Goal: Transaction & Acquisition: Purchase product/service

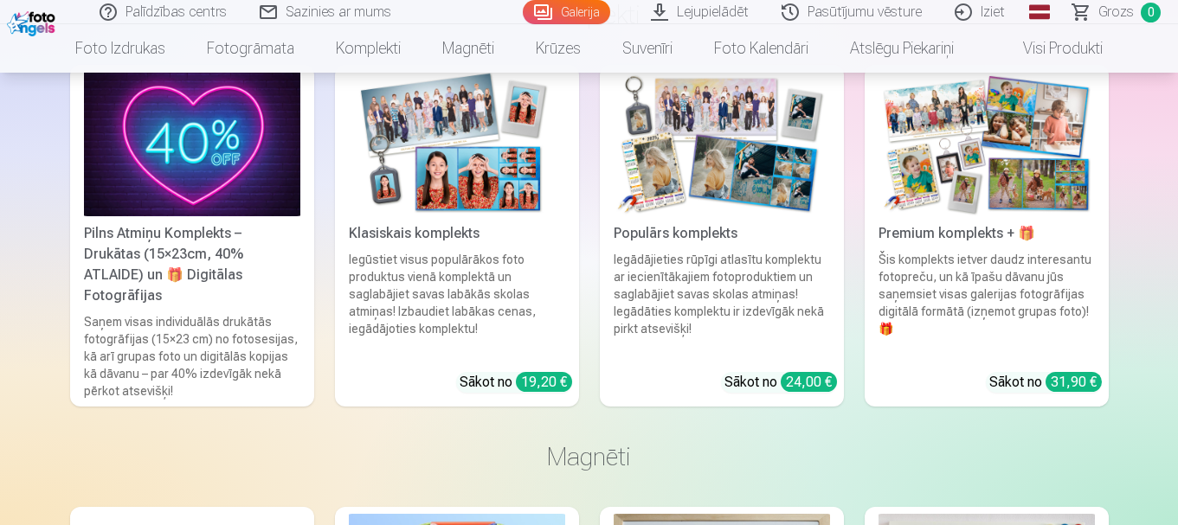
scroll to position [8717, 0]
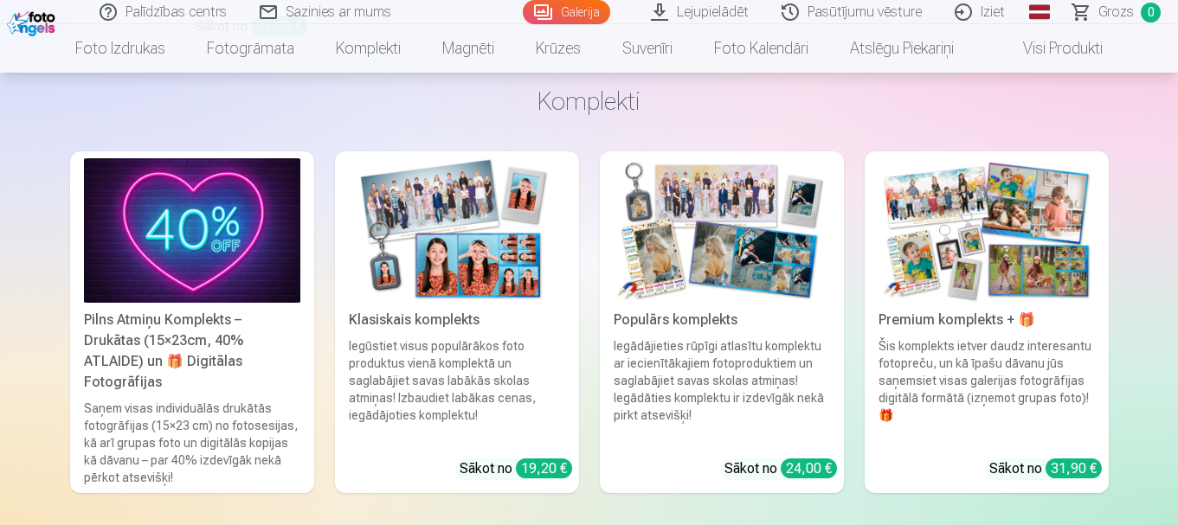
click at [974, 274] on img at bounding box center [986, 230] width 216 height 145
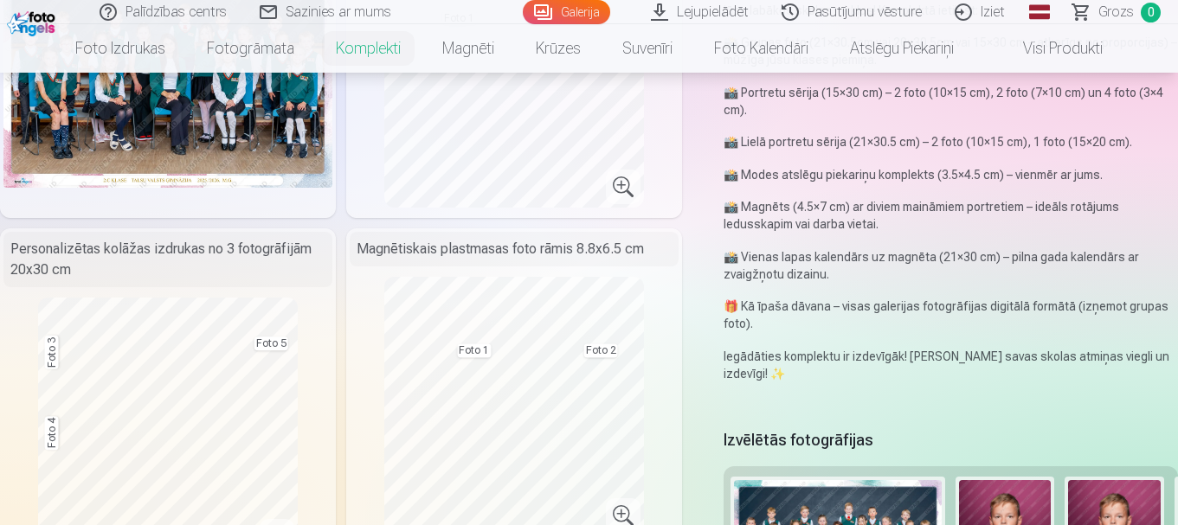
scroll to position [173, 0]
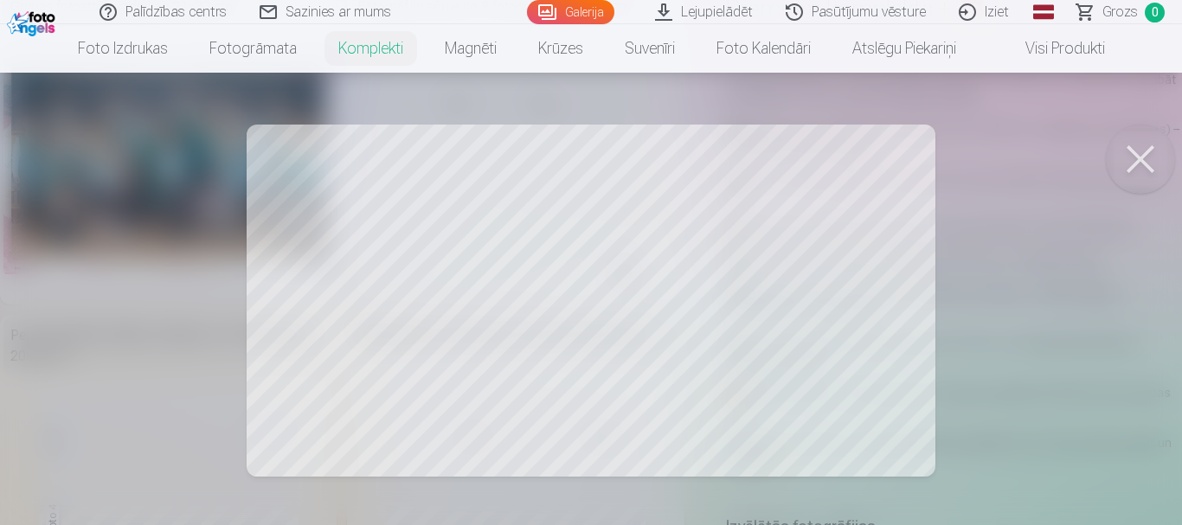
click at [424, 253] on div at bounding box center [591, 262] width 1182 height 525
click at [1143, 154] on button at bounding box center [1140, 159] width 69 height 69
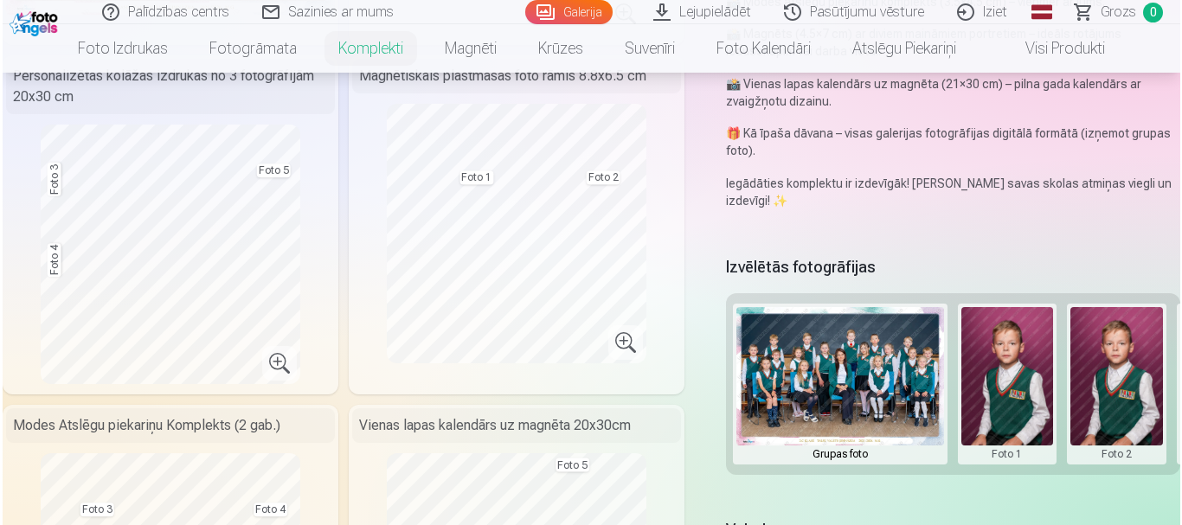
scroll to position [519, 0]
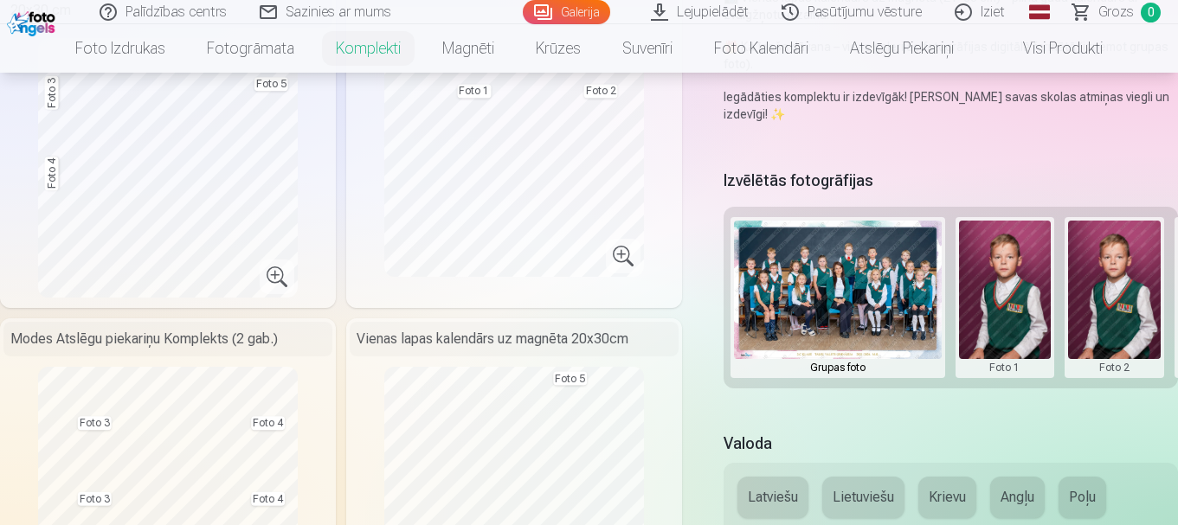
click at [1014, 304] on button at bounding box center [1005, 298] width 93 height 154
click at [1005, 304] on button "Nomainiet foto" at bounding box center [1004, 297] width 141 height 48
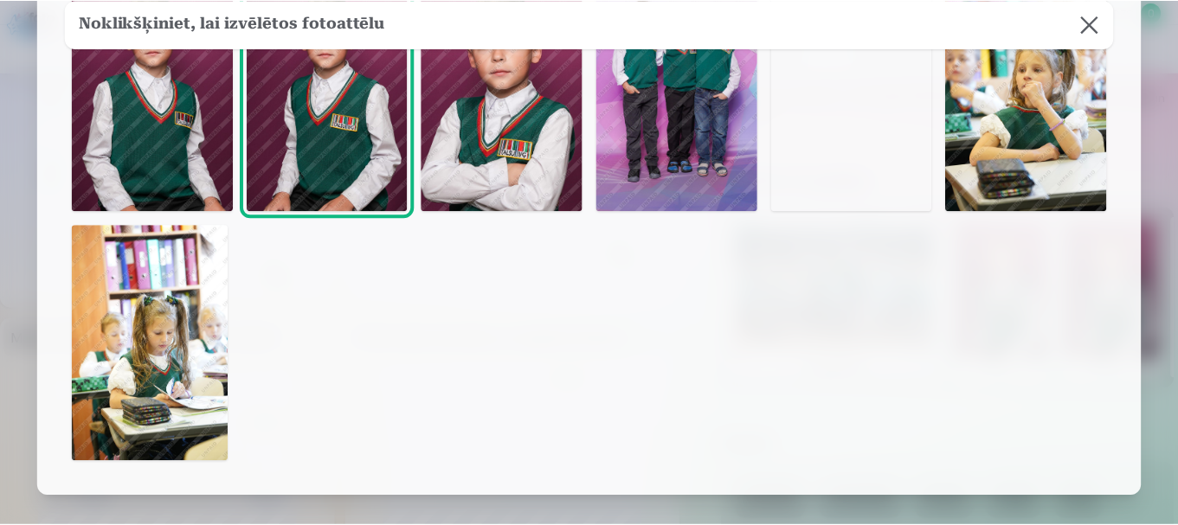
scroll to position [346, 0]
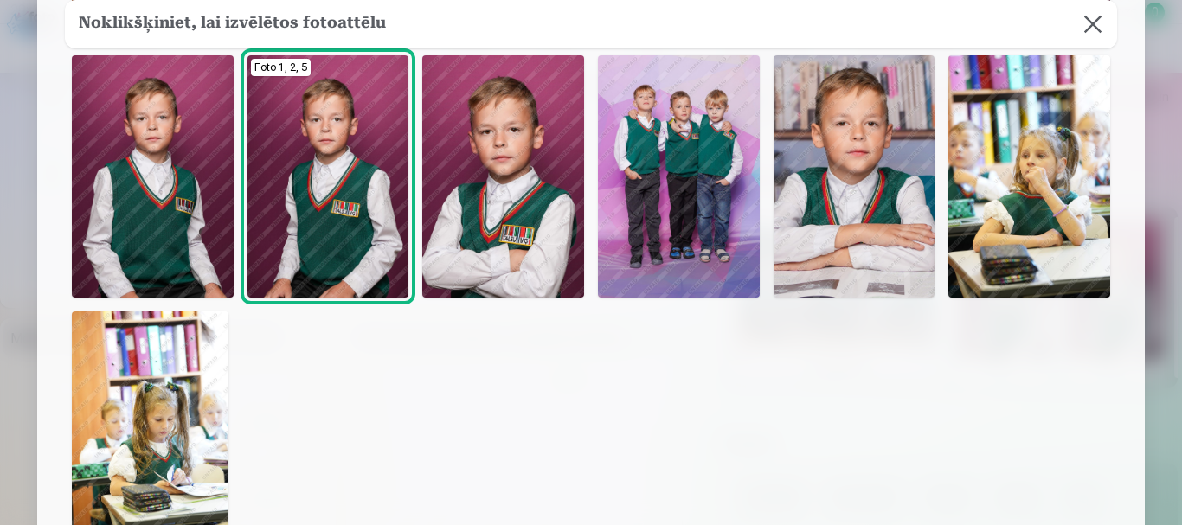
click at [511, 164] on img at bounding box center [503, 176] width 162 height 242
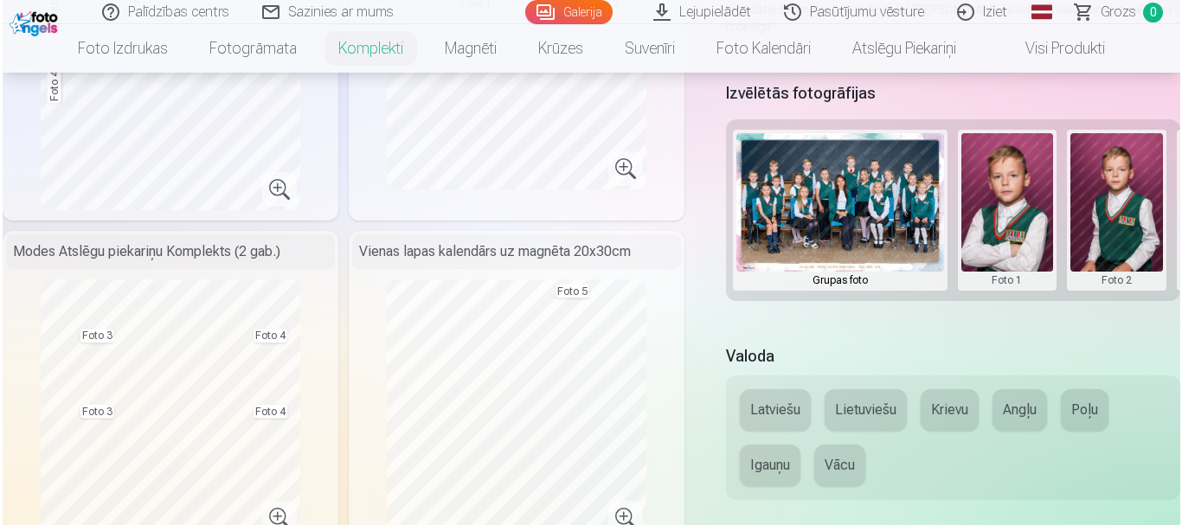
scroll to position [606, 0]
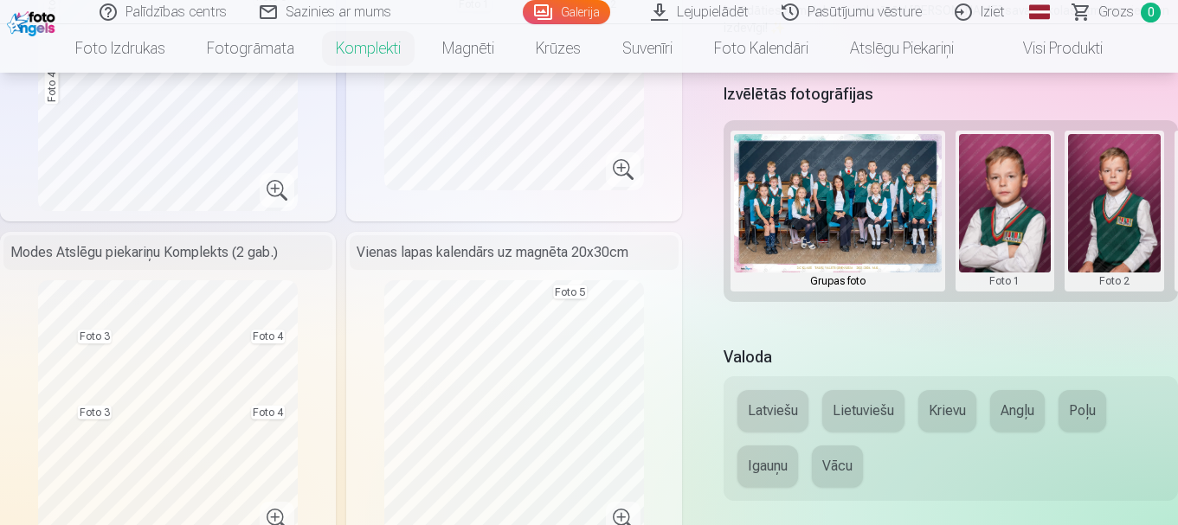
click at [1127, 210] on button at bounding box center [1114, 211] width 93 height 154
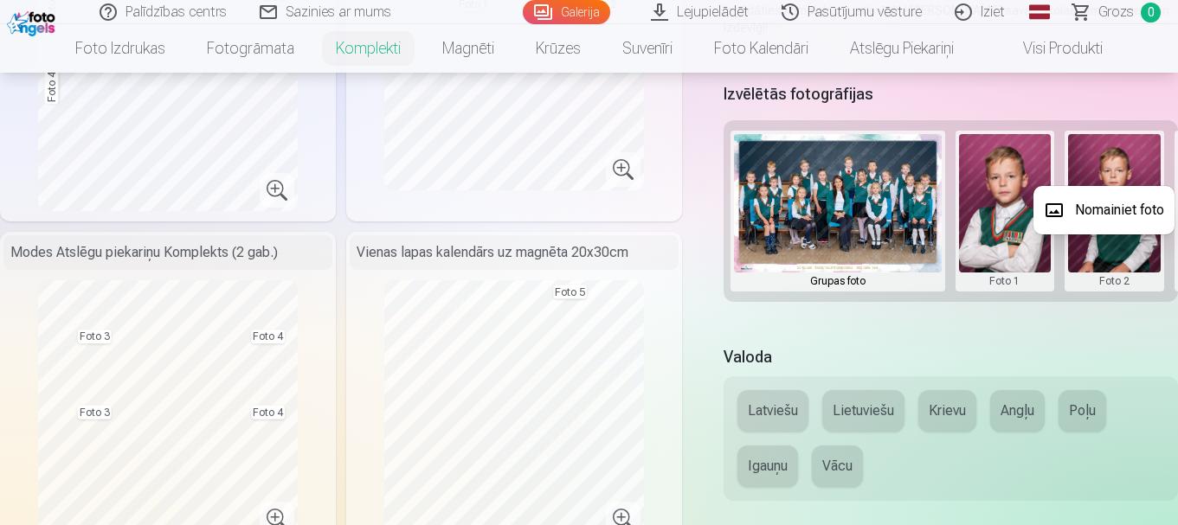
click at [1120, 213] on button "Nomainiet foto" at bounding box center [1103, 210] width 141 height 48
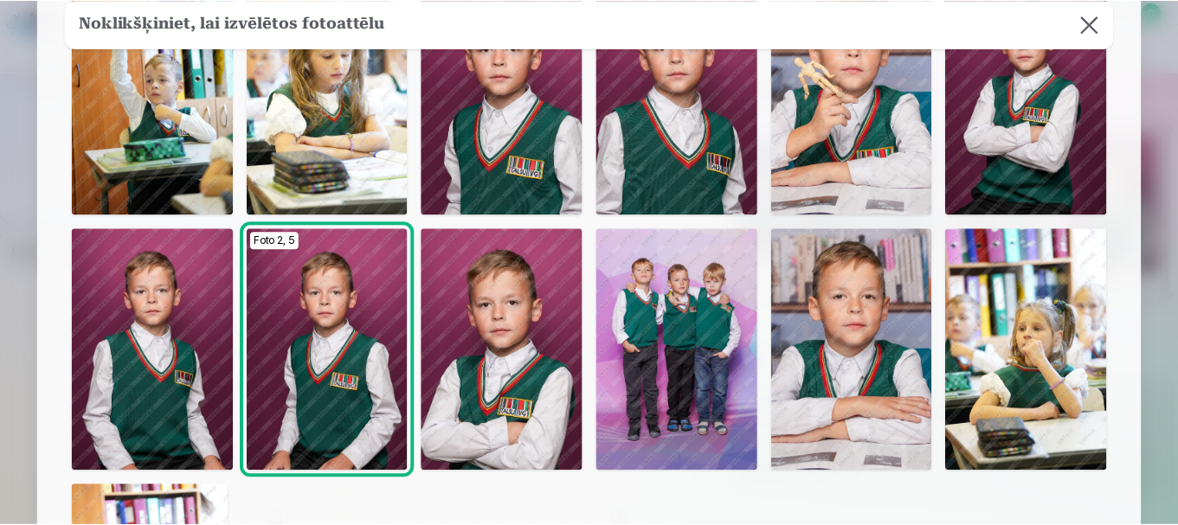
scroll to position [87, 0]
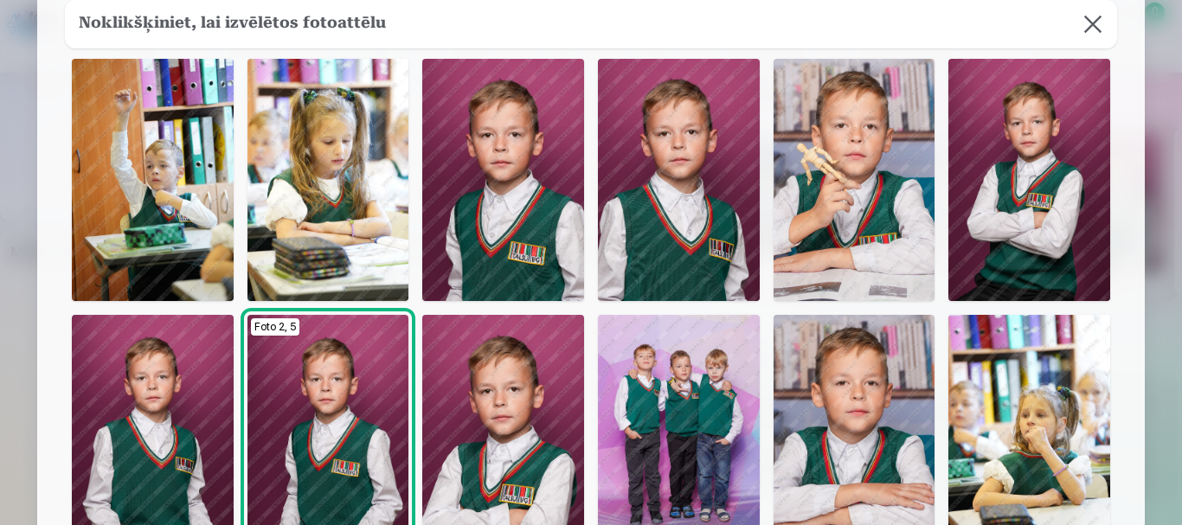
click at [528, 164] on img at bounding box center [503, 180] width 162 height 242
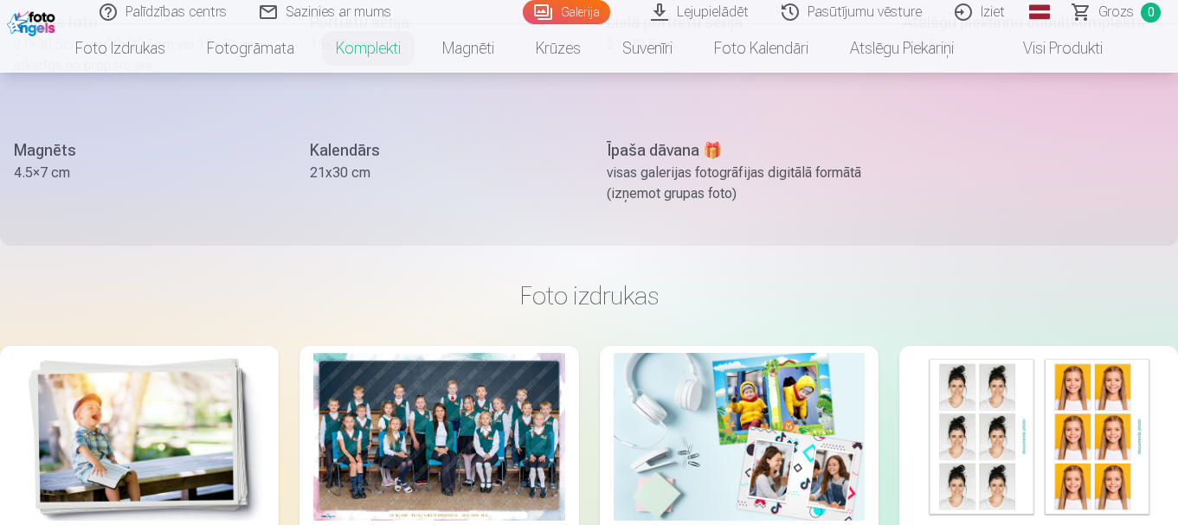
scroll to position [1125, 0]
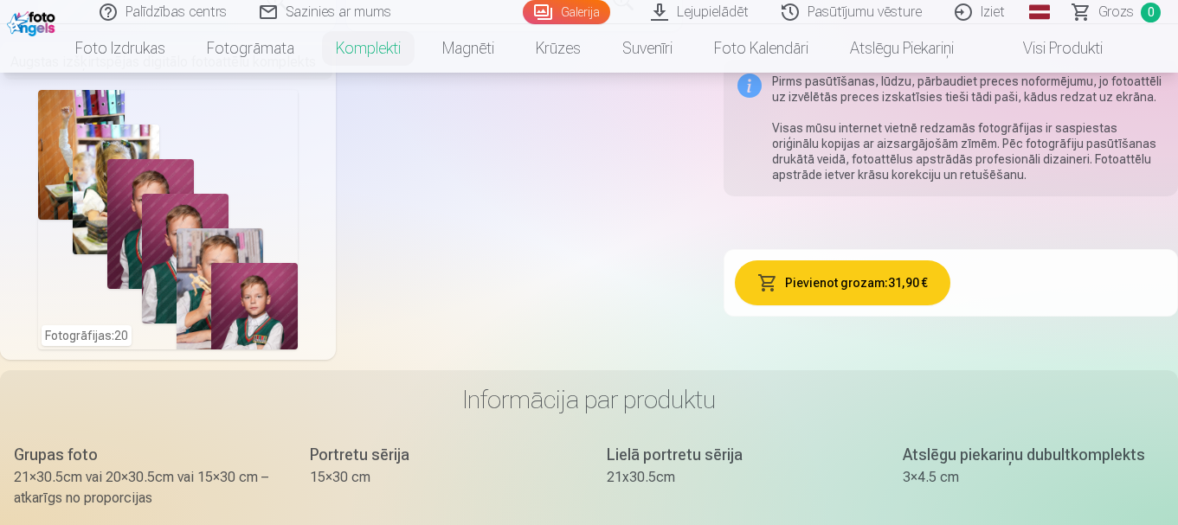
click at [834, 287] on button "Pievienot grozam : 31,90 €" at bounding box center [843, 282] width 216 height 45
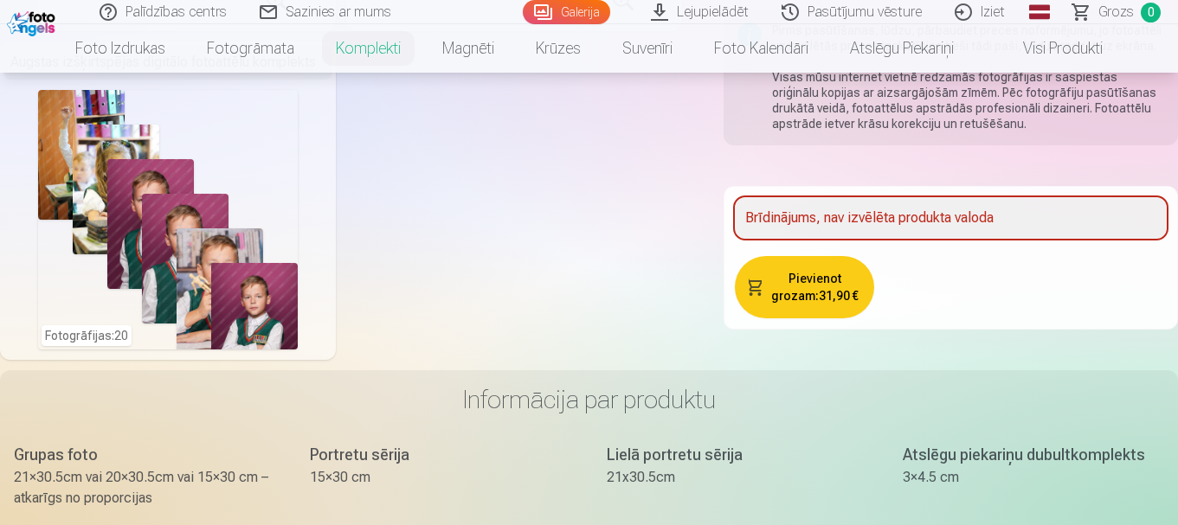
scroll to position [692, 0]
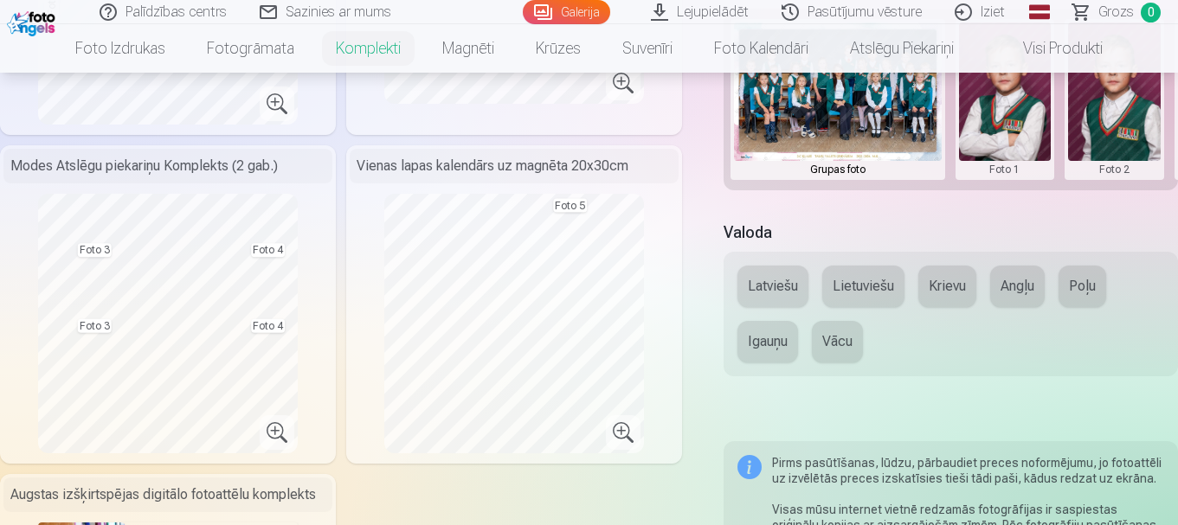
click at [769, 289] on button "Latviešu" at bounding box center [772, 287] width 71 height 42
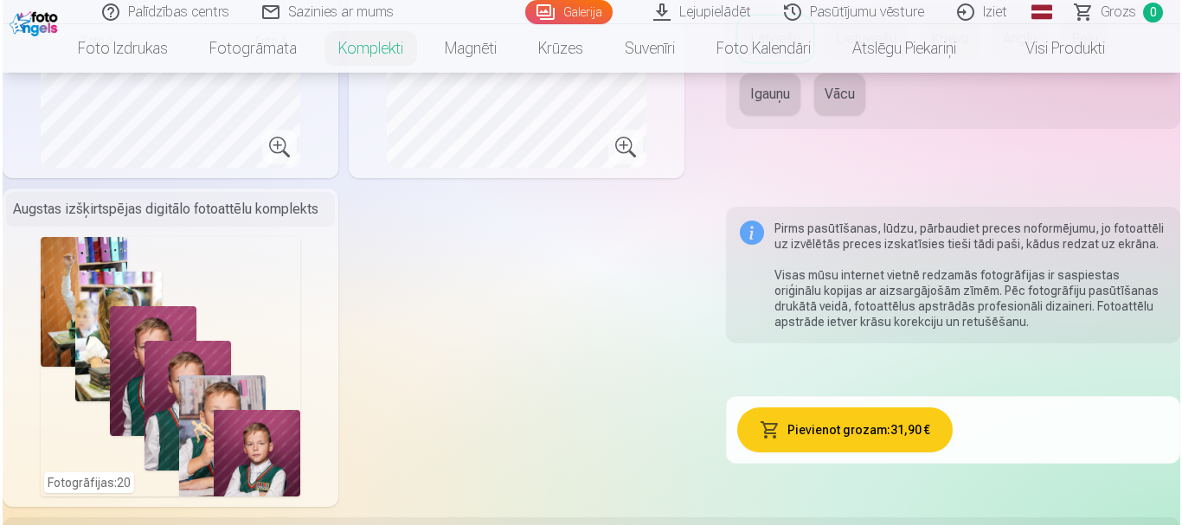
scroll to position [1064, 0]
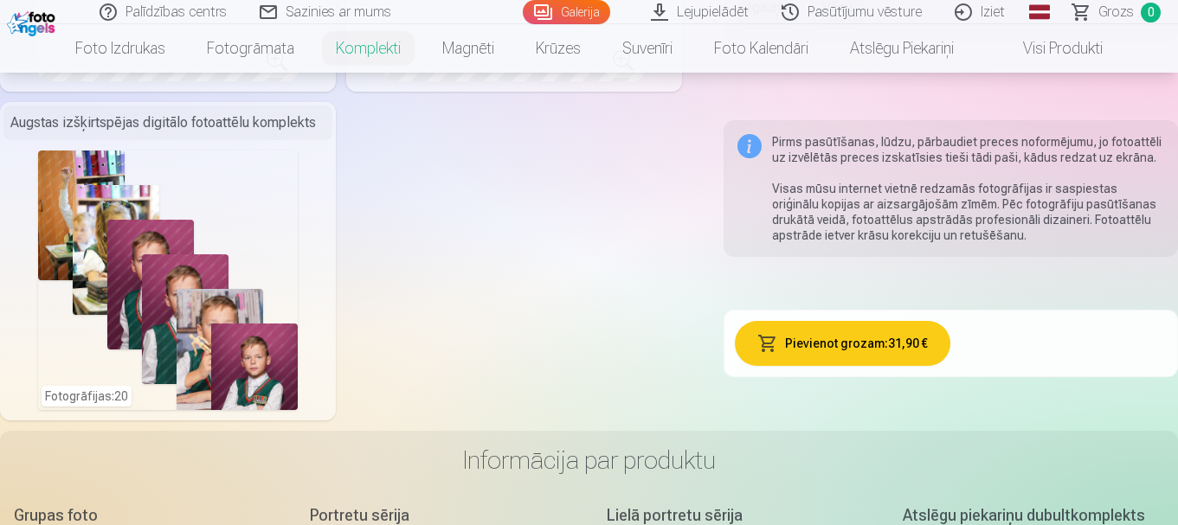
click at [848, 350] on button "Pievienot grozam : 31,90 €" at bounding box center [843, 343] width 216 height 45
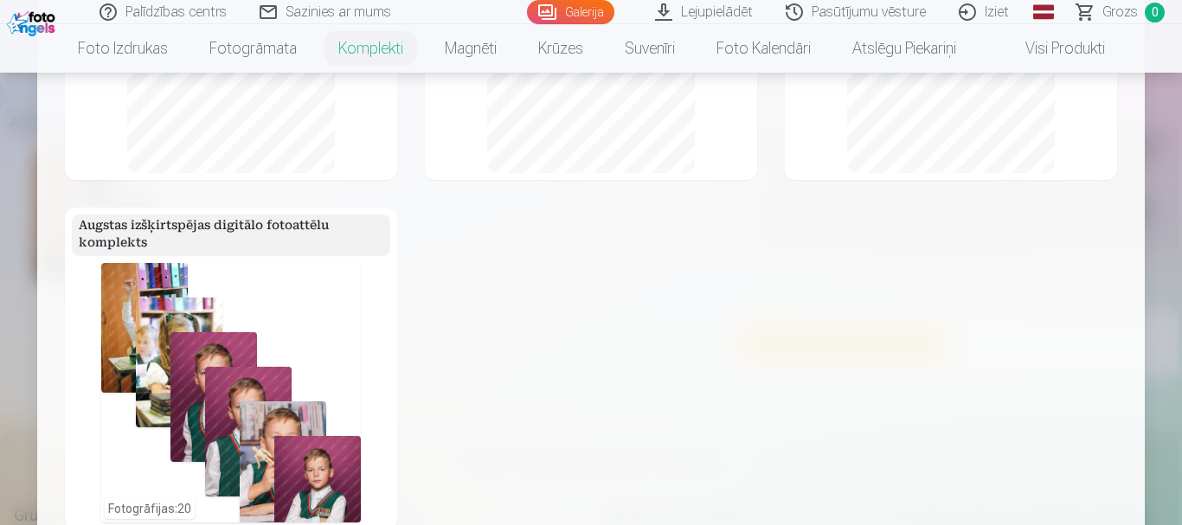
scroll to position [779, 0]
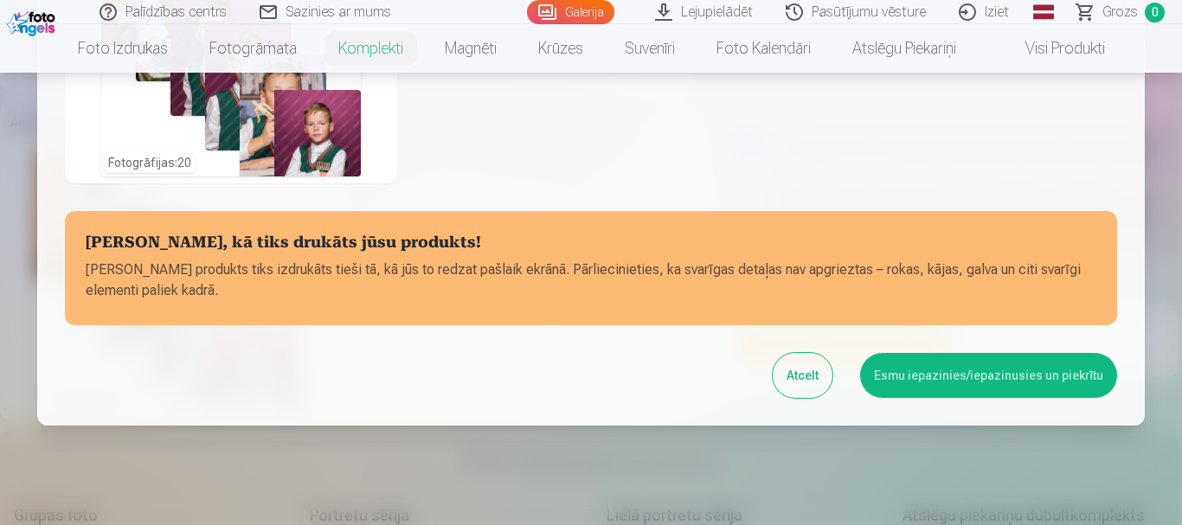
click at [1025, 382] on button "Esmu iepazinies/iepazinusies un piekrītu" at bounding box center [988, 375] width 257 height 45
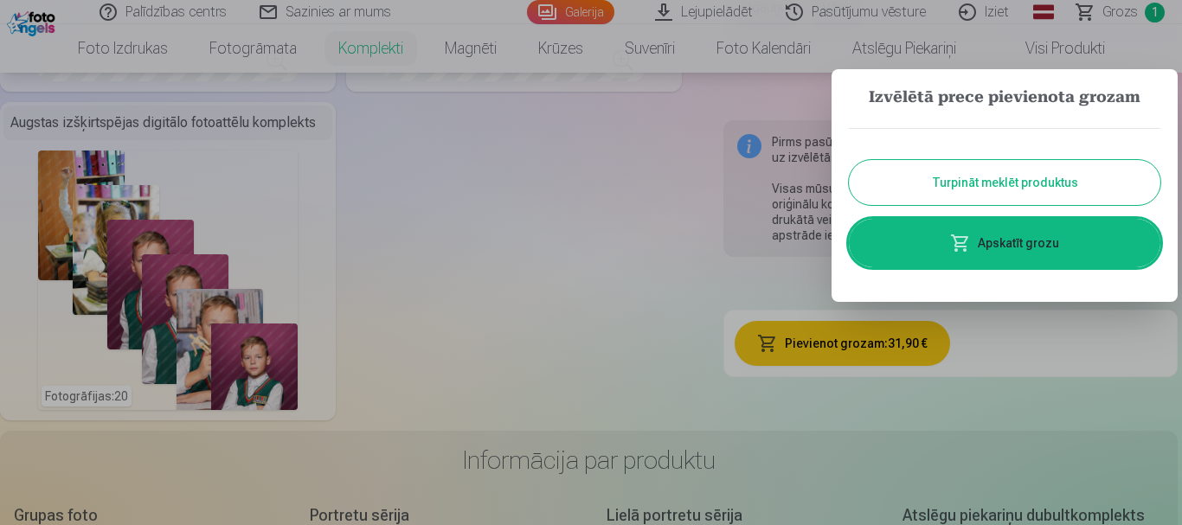
click at [1021, 245] on link "Apskatīt grozu" at bounding box center [1005, 243] width 312 height 48
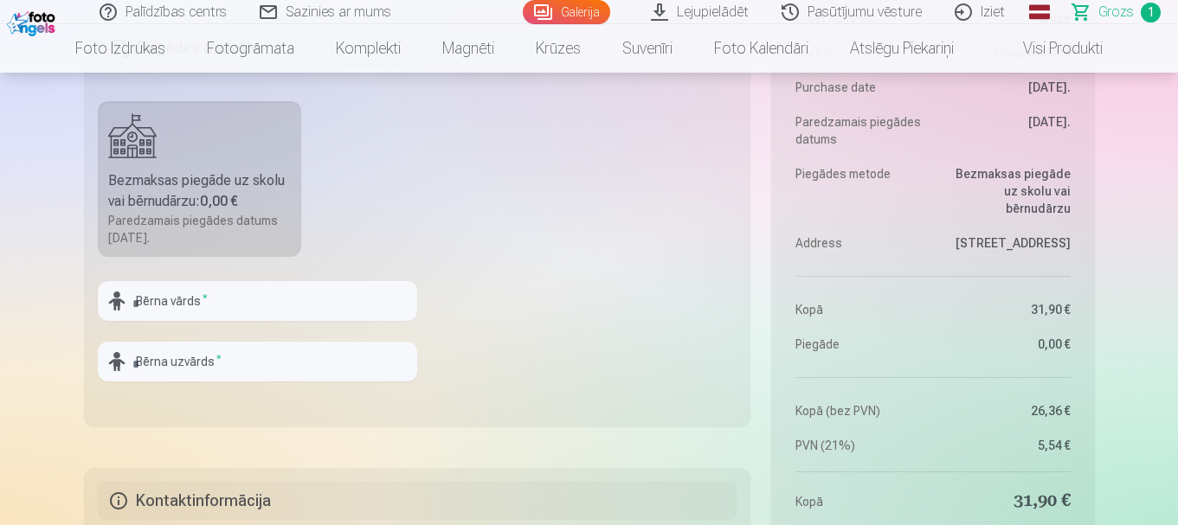
scroll to position [1038, 0]
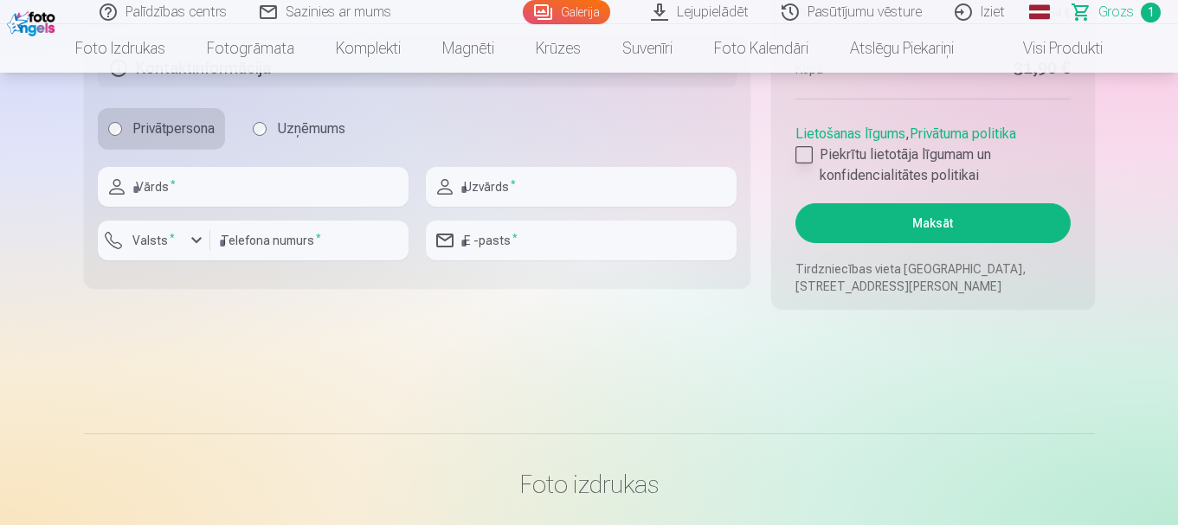
click at [803, 151] on div at bounding box center [803, 154] width 17 height 17
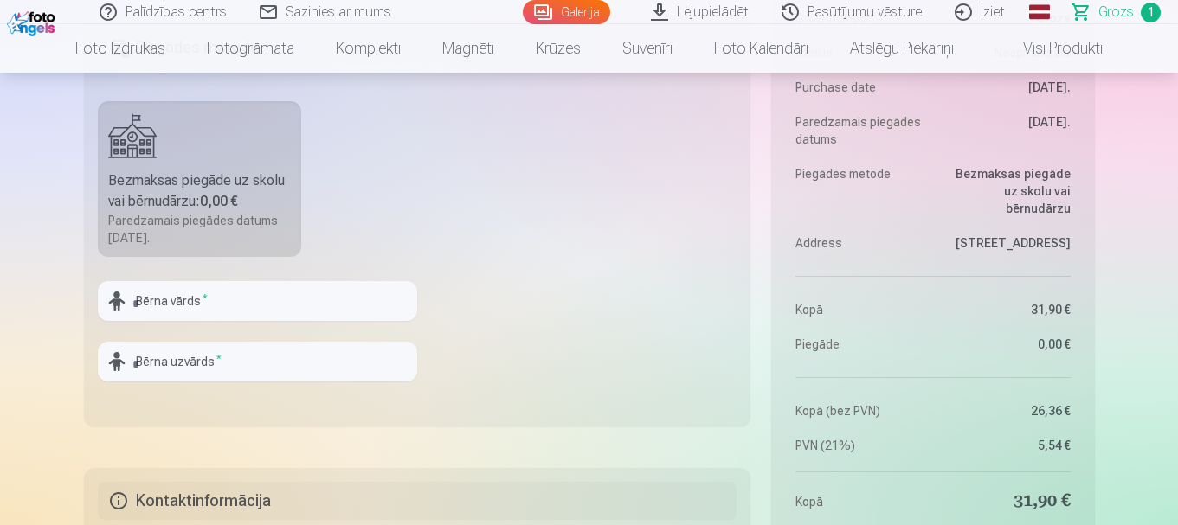
scroll to position [865, 0]
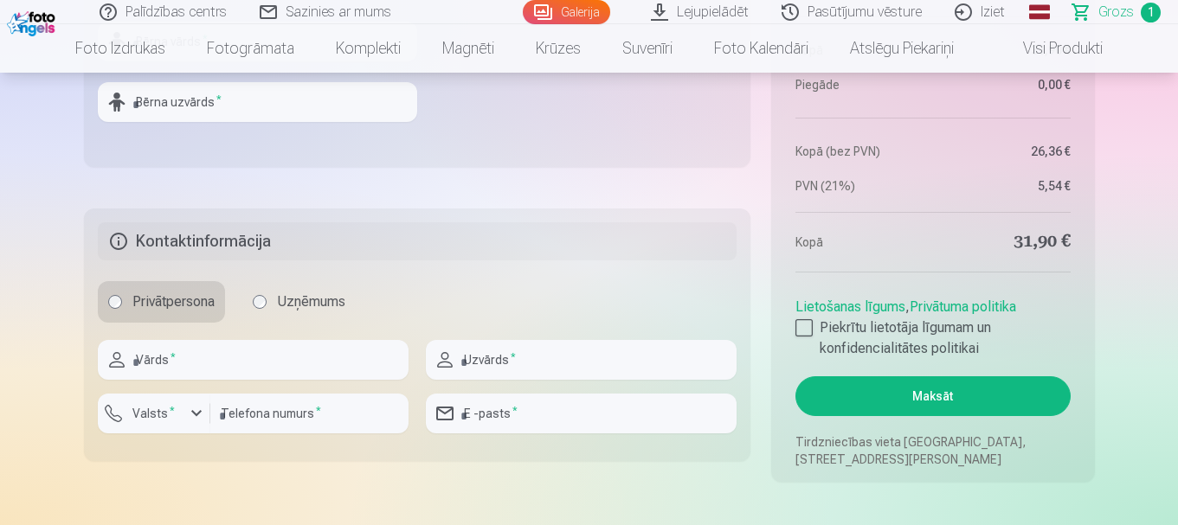
click at [954, 395] on button "Maksāt" at bounding box center [932, 396] width 274 height 40
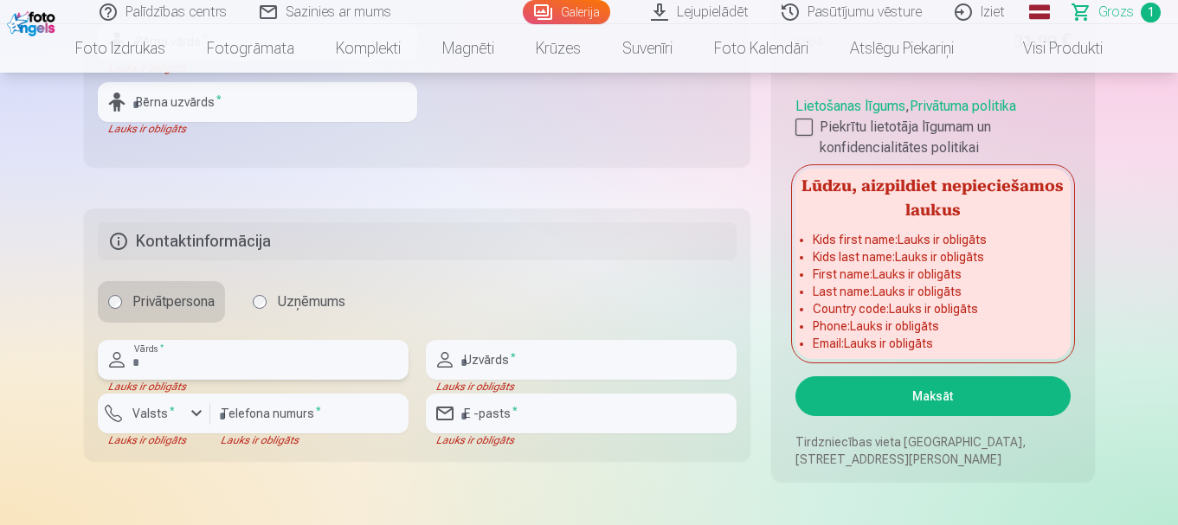
type input "*"
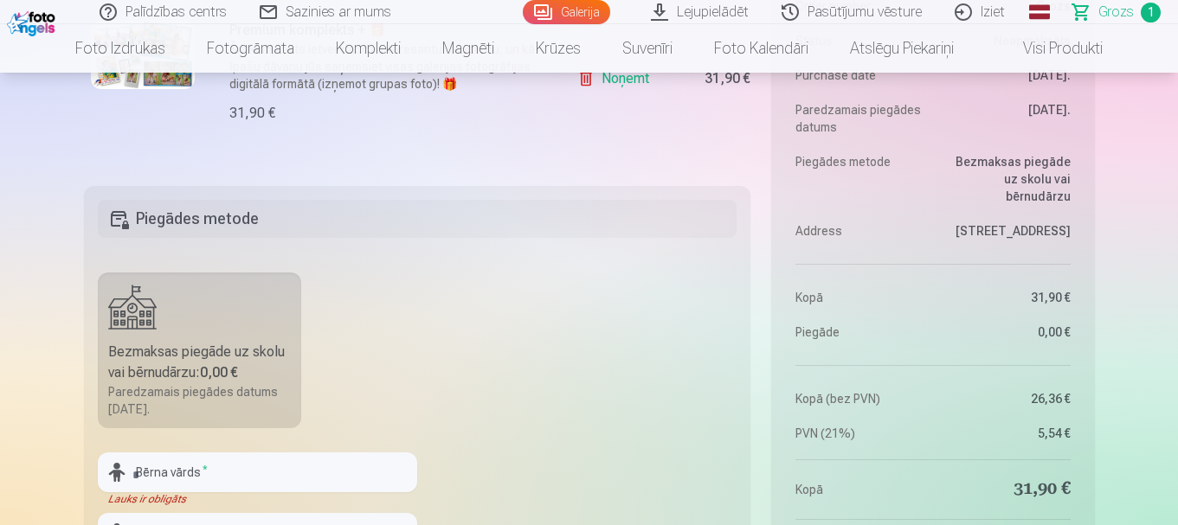
scroll to position [519, 0]
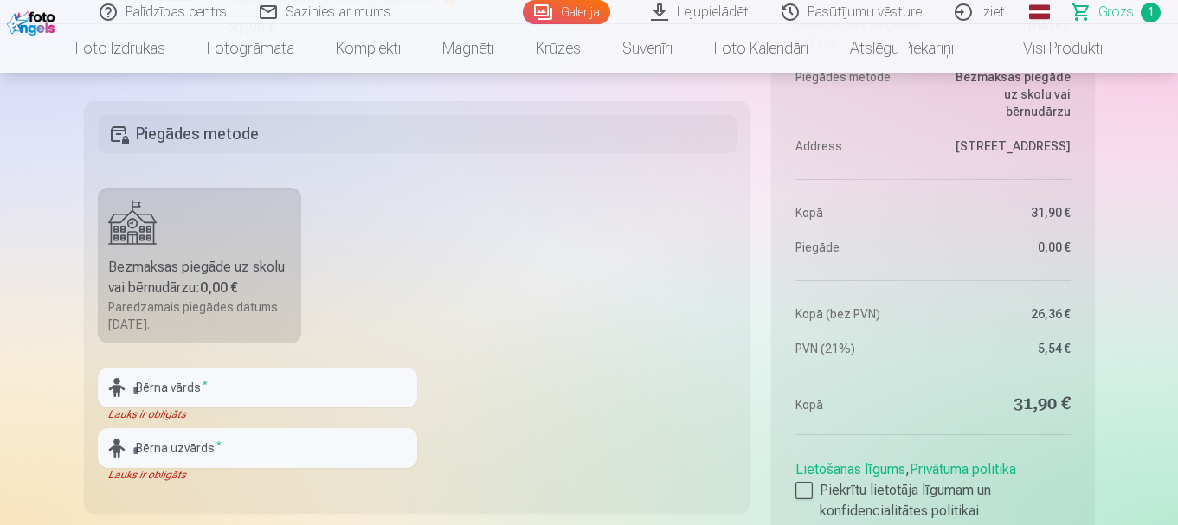
type input "********"
click at [202, 388] on input "text" at bounding box center [257, 388] width 319 height 40
type input "*"
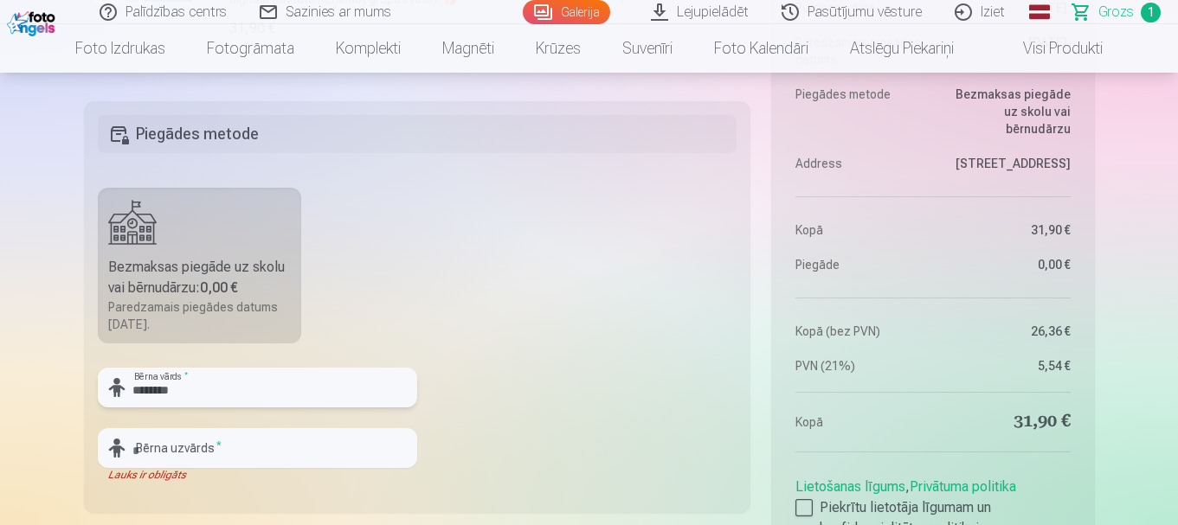
type input "********"
click at [197, 451] on input "text" at bounding box center [257, 448] width 319 height 40
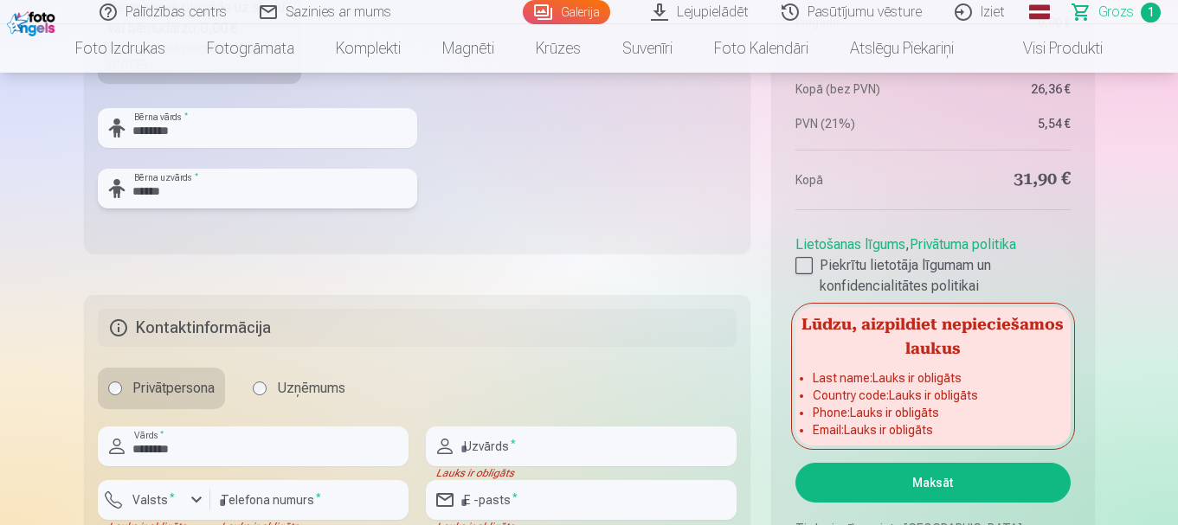
scroll to position [865, 0]
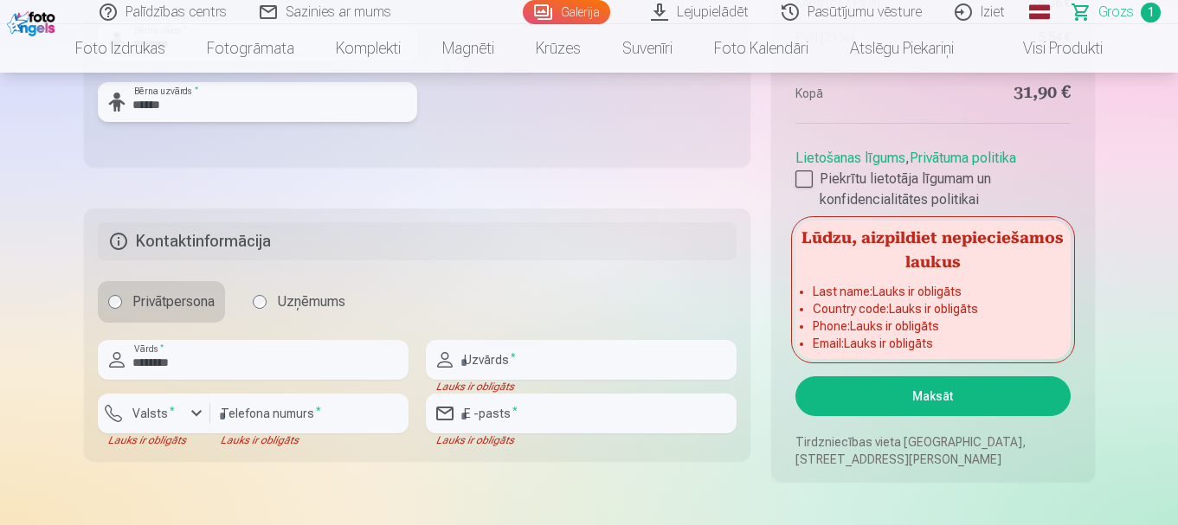
type input "******"
drag, startPoint x: 190, startPoint y: 363, endPoint x: 114, endPoint y: 363, distance: 75.3
click at [114, 363] on div "******** Vārds *" at bounding box center [253, 360] width 311 height 40
type input "*******"
click at [554, 364] on input "text" at bounding box center [581, 360] width 311 height 40
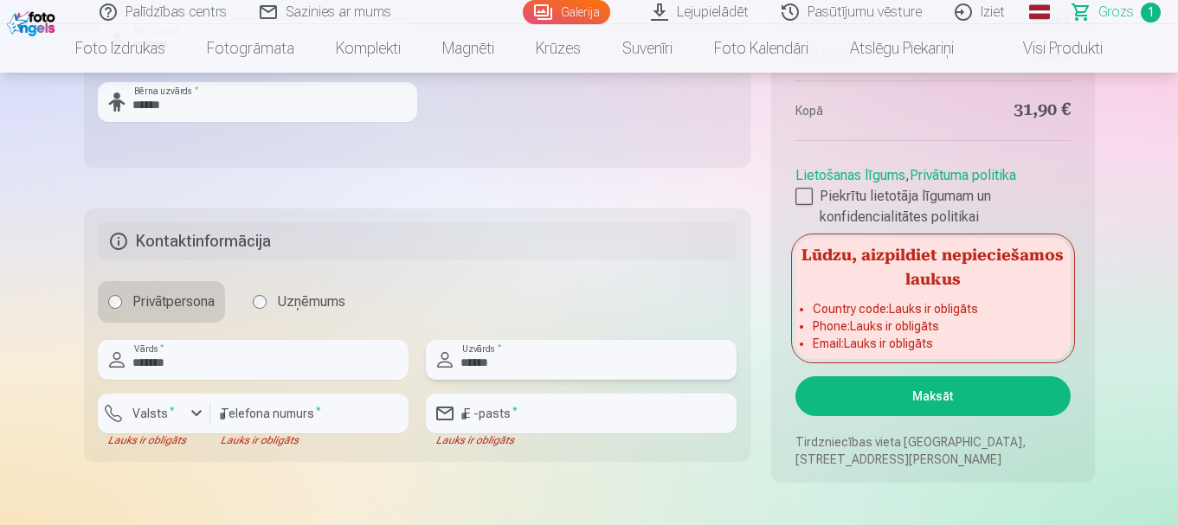
type input "******"
click at [527, 415] on input "email" at bounding box center [581, 414] width 311 height 40
type input "**********"
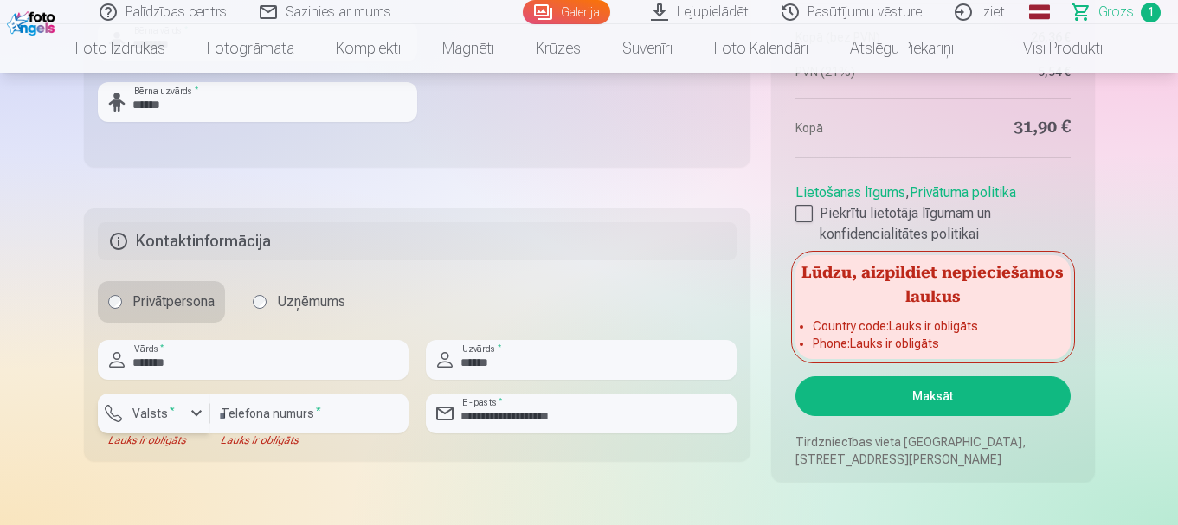
click at [192, 410] on div "button" at bounding box center [196, 413] width 21 height 21
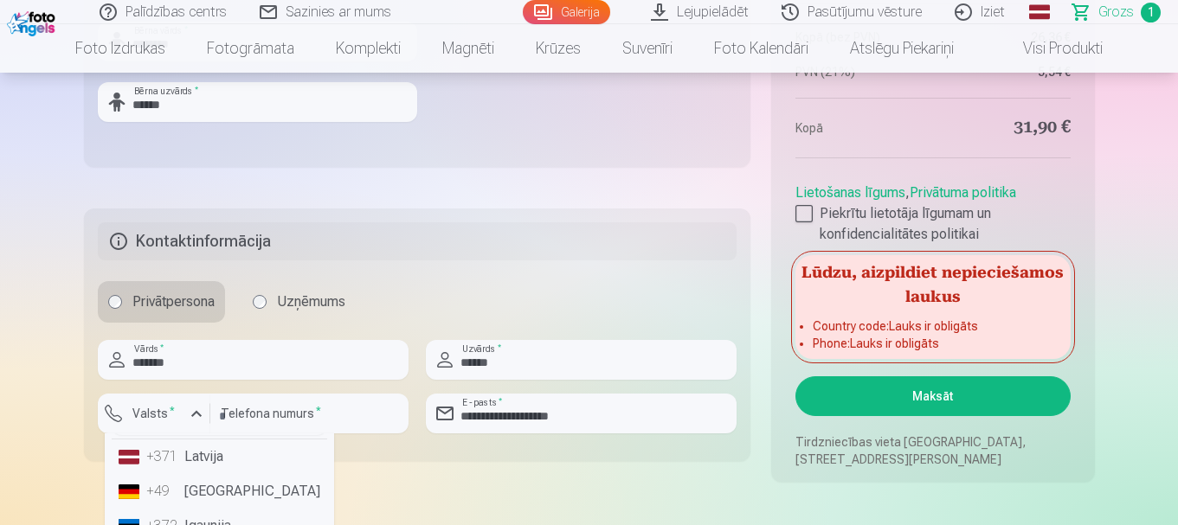
scroll to position [0, 0]
click at [215, 497] on li "+371 Latvija" at bounding box center [219, 496] width 215 height 35
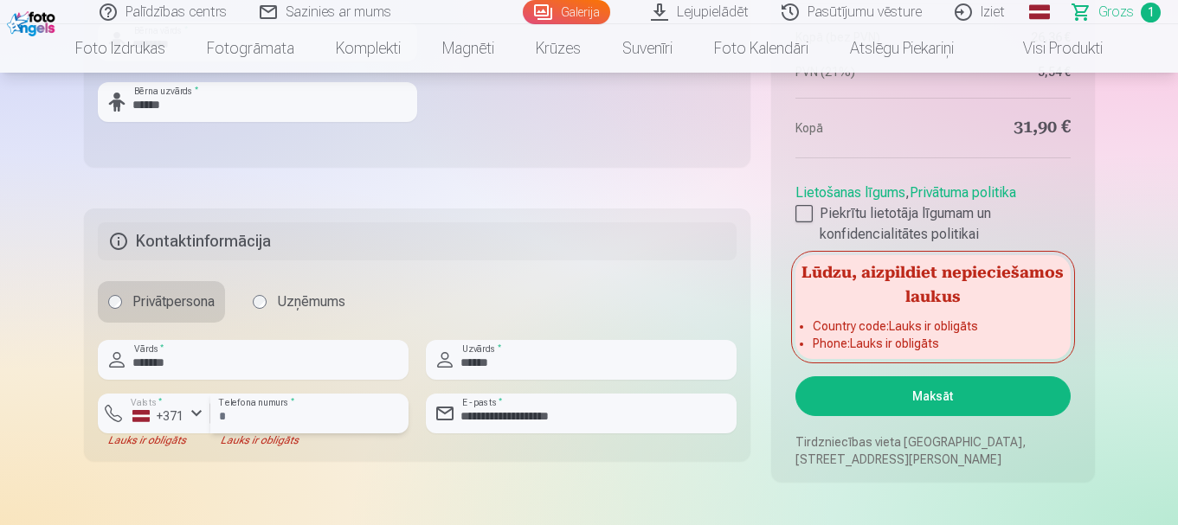
click at [325, 410] on input "number" at bounding box center [309, 414] width 198 height 40
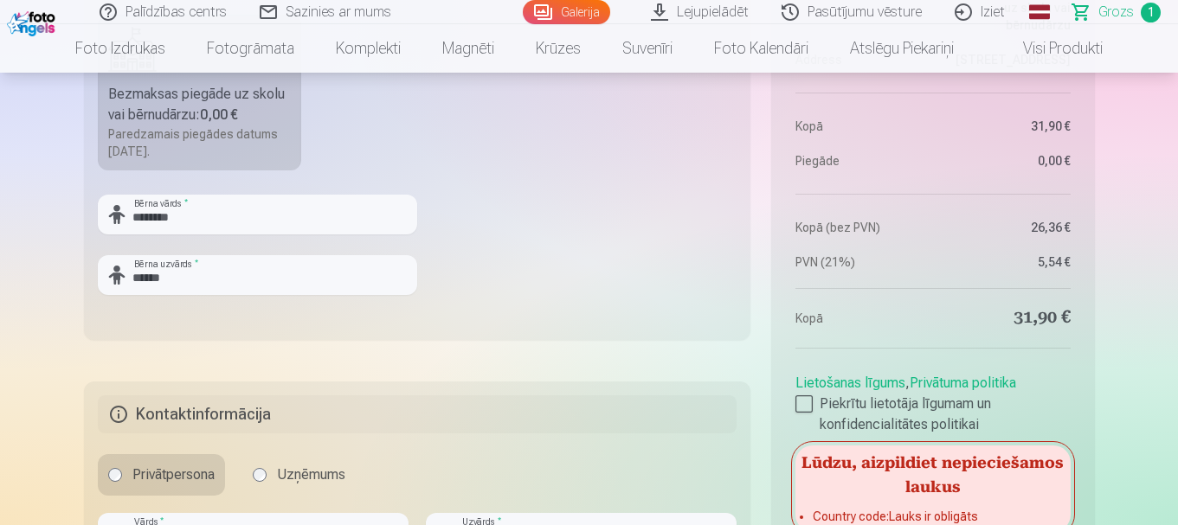
scroll to position [952, 0]
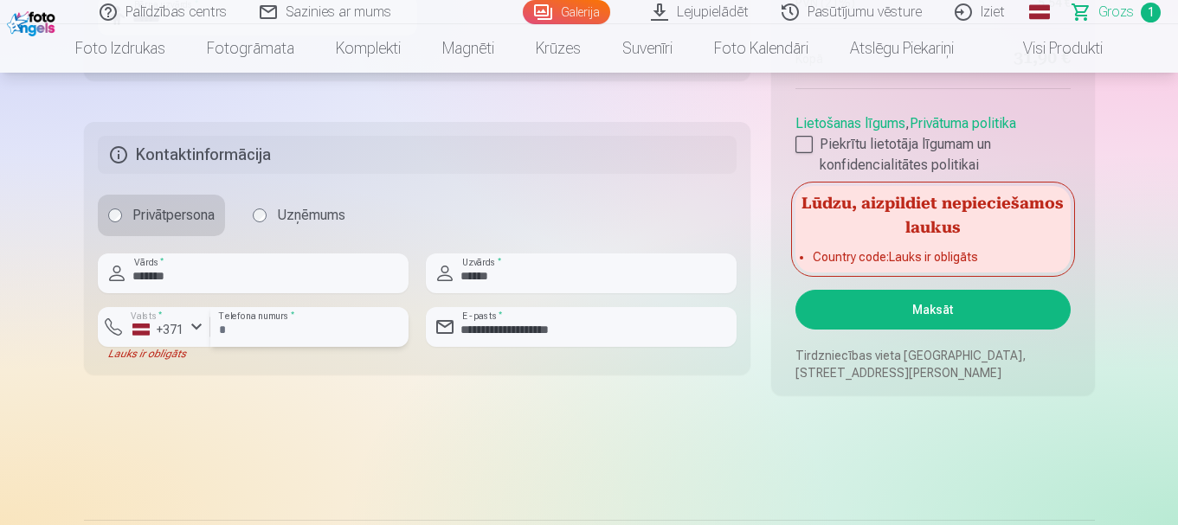
type input "********"
click at [198, 326] on div "button" at bounding box center [196, 327] width 21 height 21
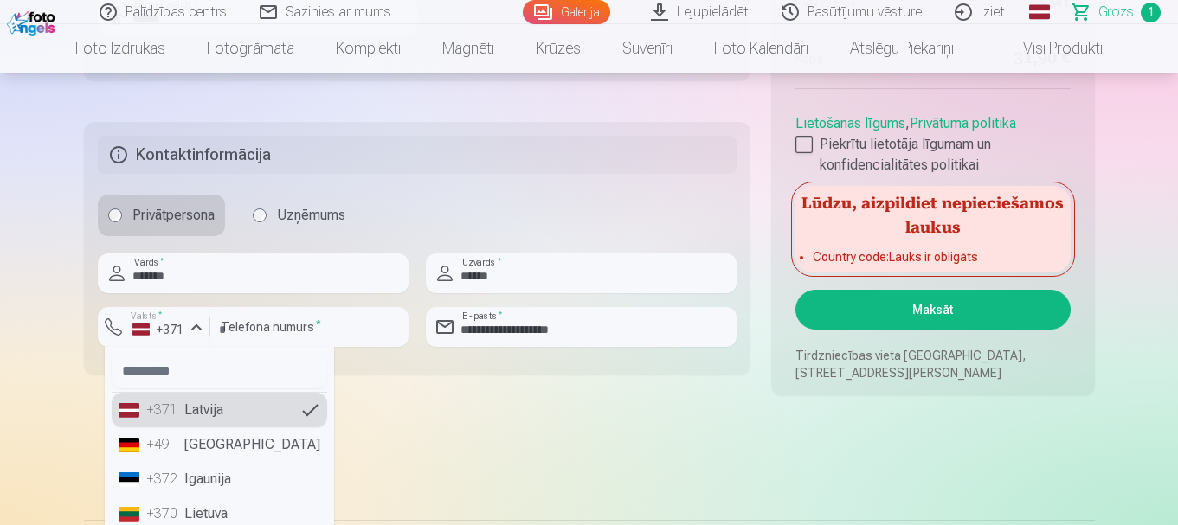
click at [190, 412] on li "+371 Latvija" at bounding box center [219, 410] width 215 height 35
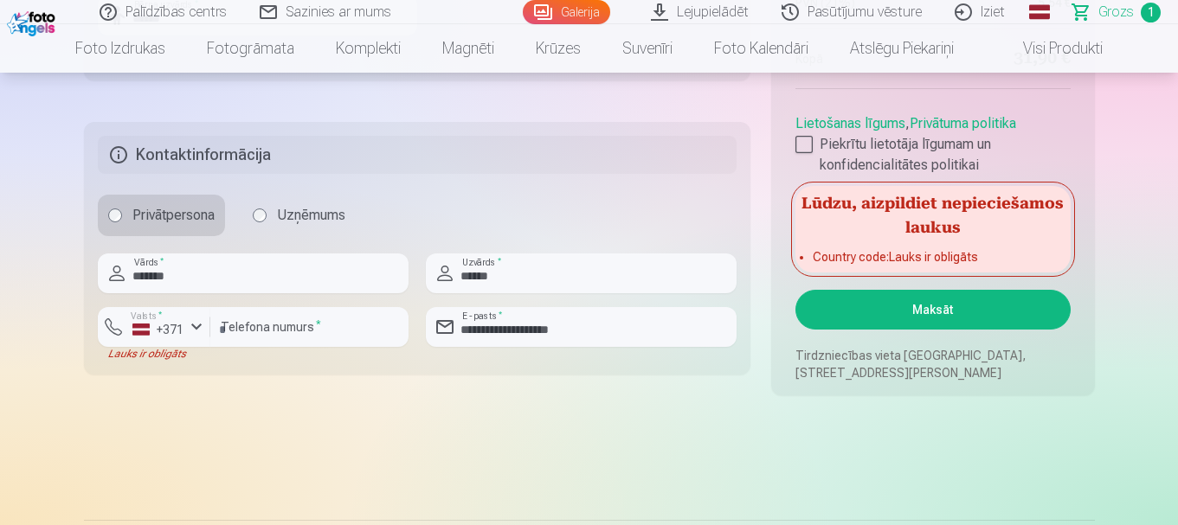
click at [157, 358] on div "Lauks ir obligāts" at bounding box center [154, 354] width 112 height 14
click at [948, 315] on button "Maksāt" at bounding box center [932, 310] width 274 height 40
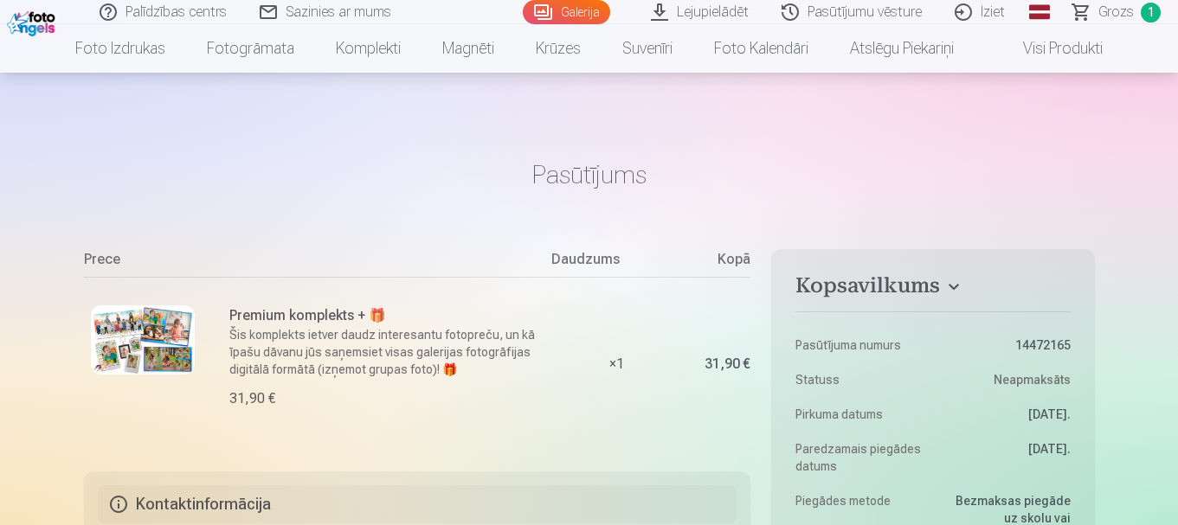
scroll to position [260, 0]
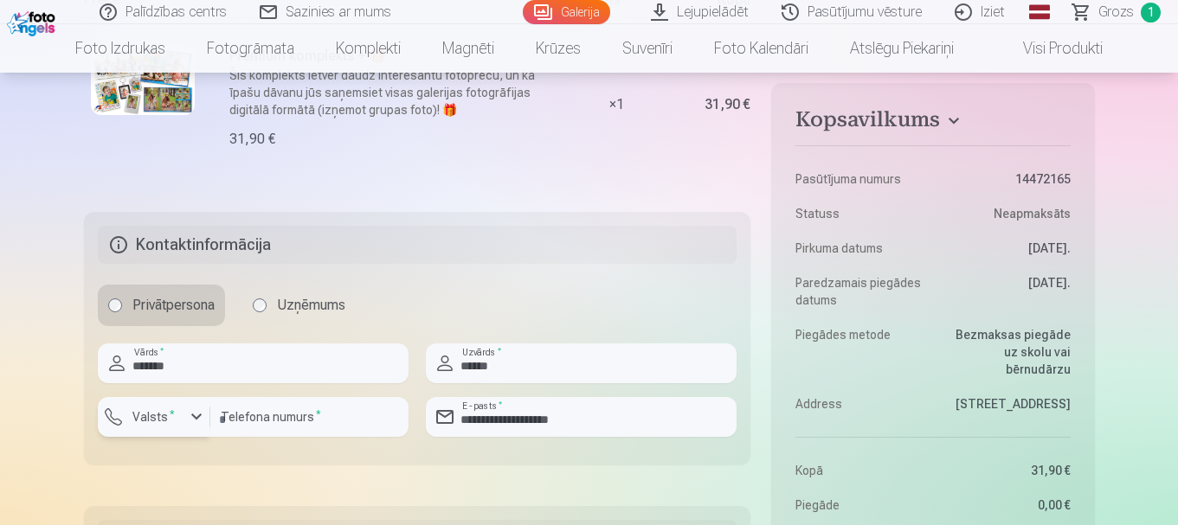
click at [196, 420] on div "button" at bounding box center [196, 417] width 21 height 21
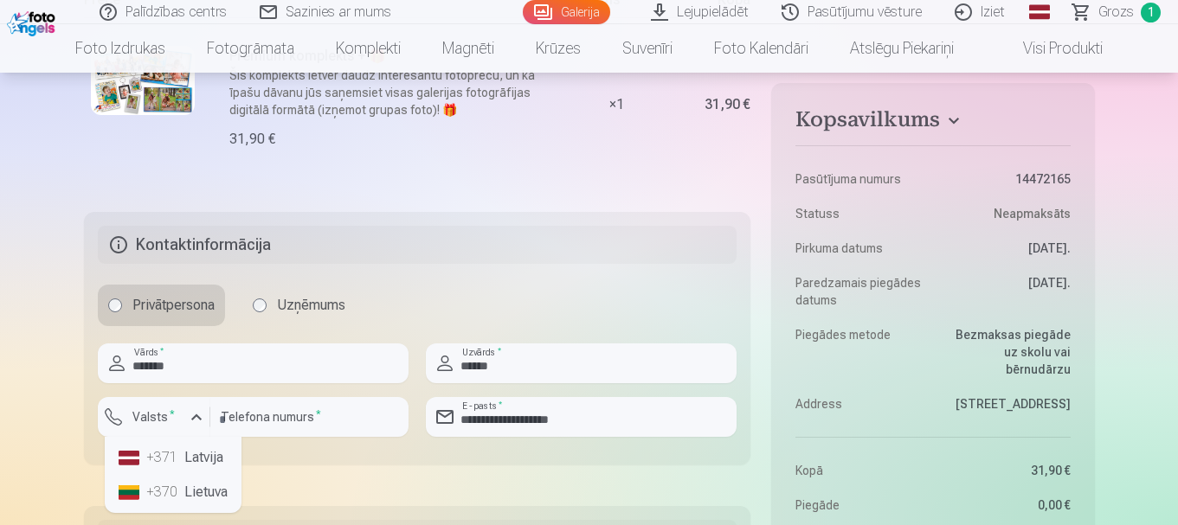
click at [194, 457] on li "+371 Latvija" at bounding box center [173, 457] width 123 height 35
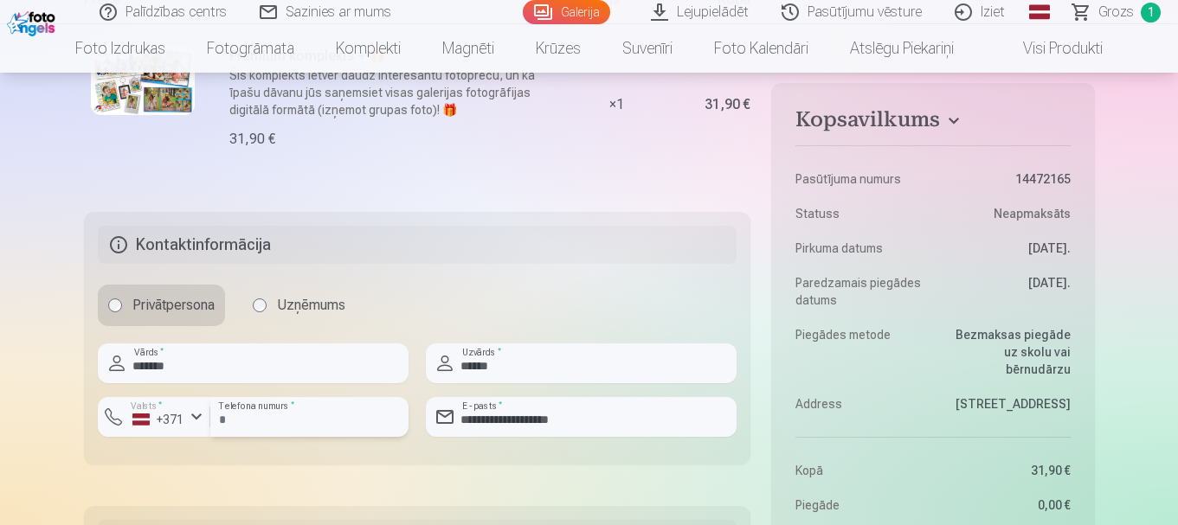
drag, startPoint x: 248, startPoint y: 415, endPoint x: 236, endPoint y: 421, distance: 13.2
click at [236, 421] on input "**********" at bounding box center [309, 417] width 198 height 40
drag, startPoint x: 250, startPoint y: 420, endPoint x: 215, endPoint y: 421, distance: 35.5
click at [213, 421] on input "**********" at bounding box center [309, 417] width 198 height 40
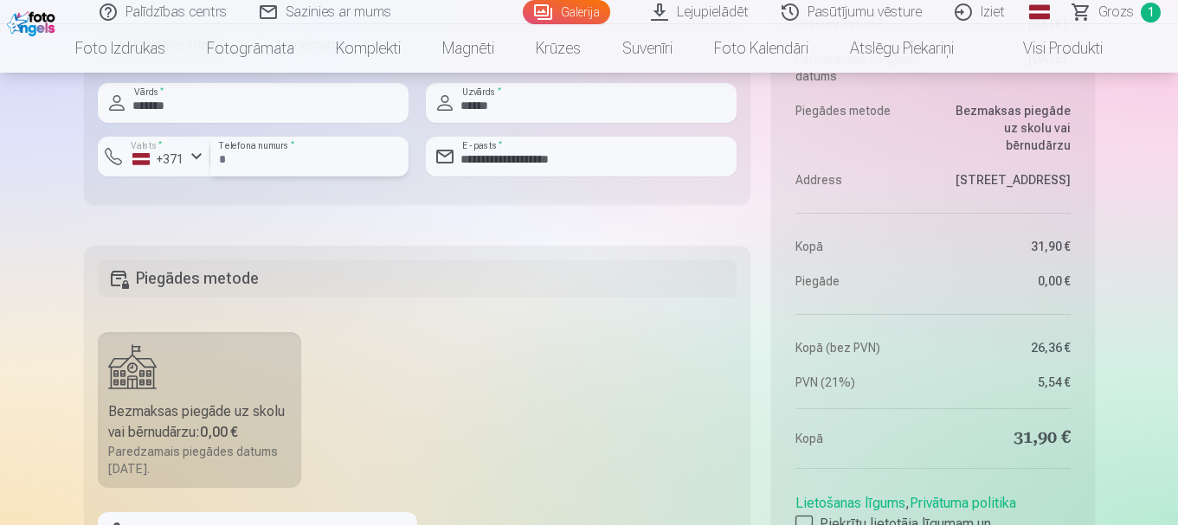
scroll to position [606, 0]
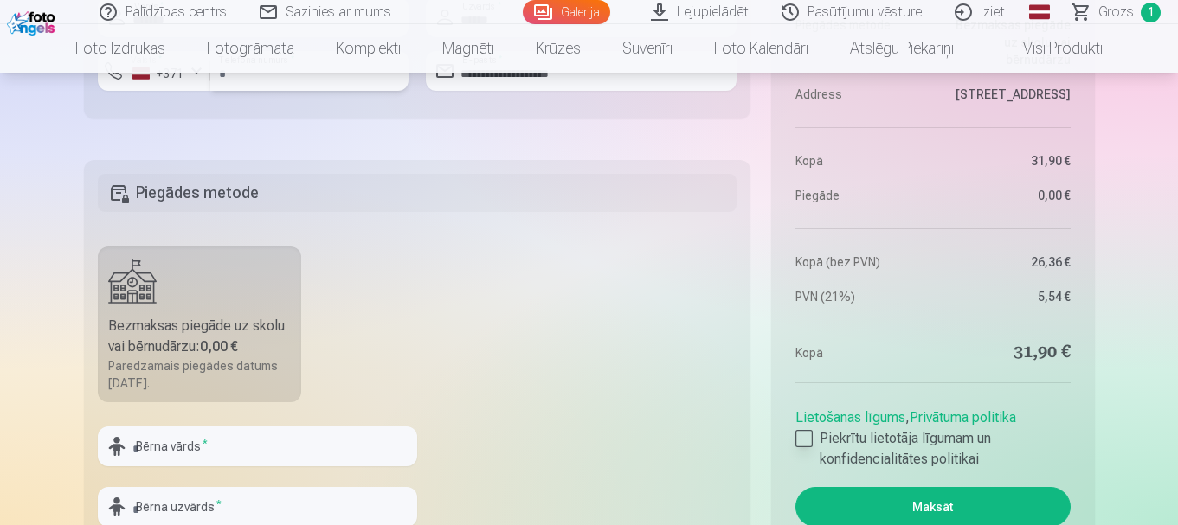
type input "********"
click at [804, 439] on div at bounding box center [803, 438] width 17 height 17
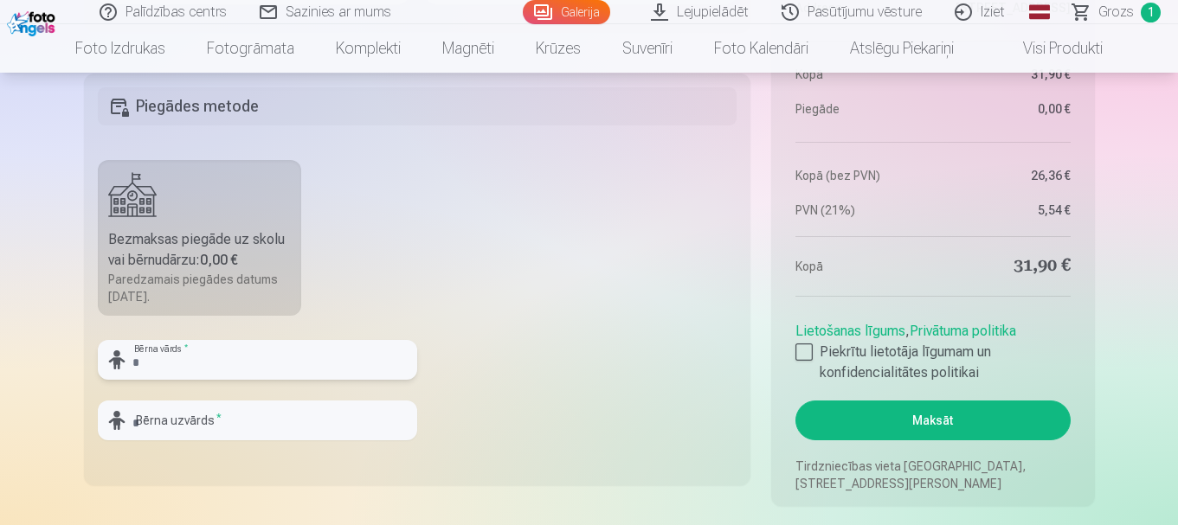
click at [208, 357] on input "text" at bounding box center [257, 360] width 319 height 40
type input "********"
click at [199, 426] on input "text" at bounding box center [257, 421] width 319 height 40
type input "******"
click at [968, 421] on button "Maksāt" at bounding box center [932, 421] width 274 height 40
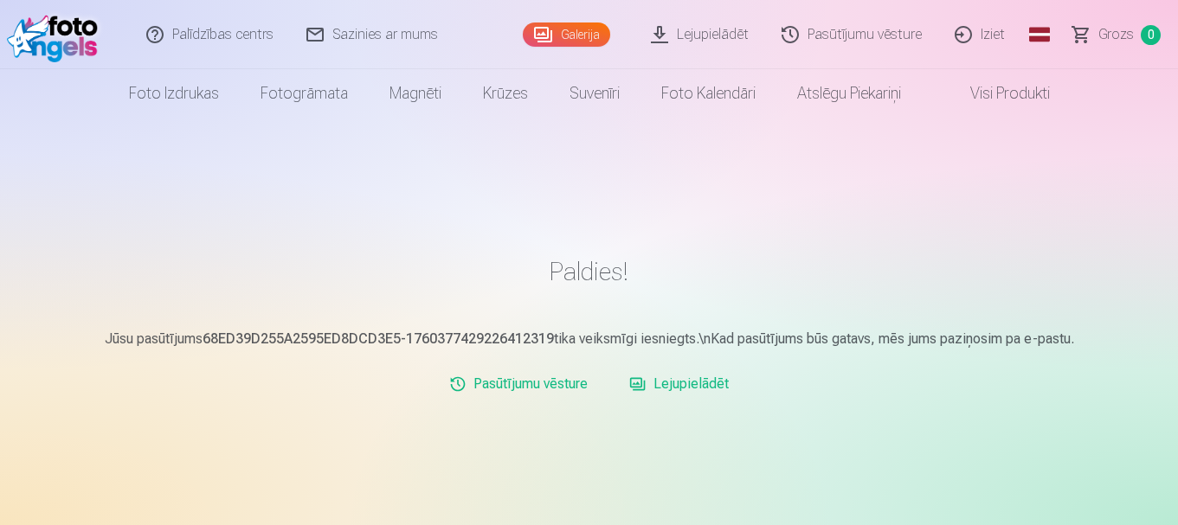
click at [680, 386] on link "Lejupielādēt" at bounding box center [678, 384] width 113 height 35
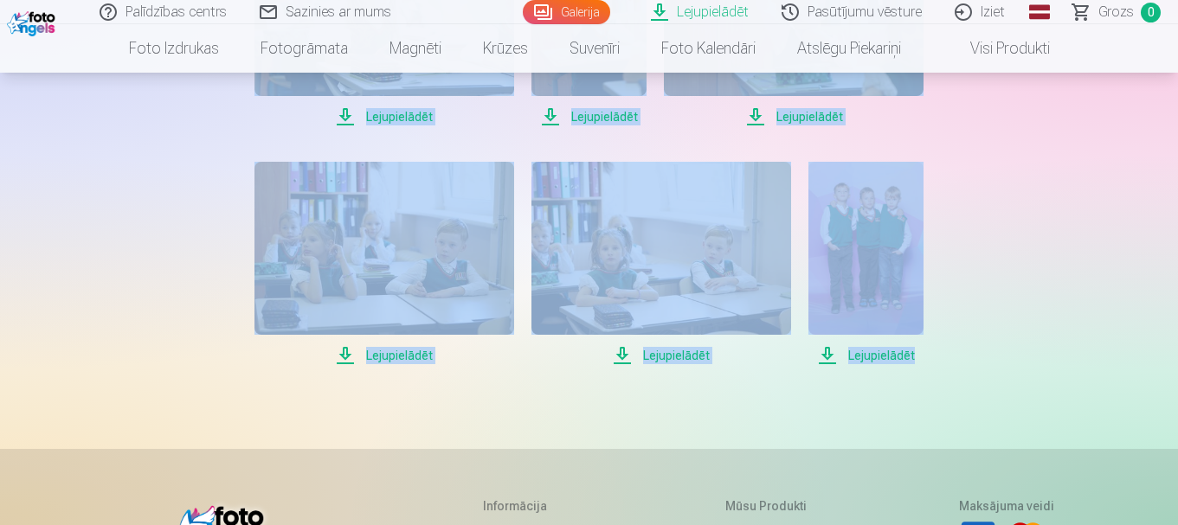
scroll to position [1294, 0]
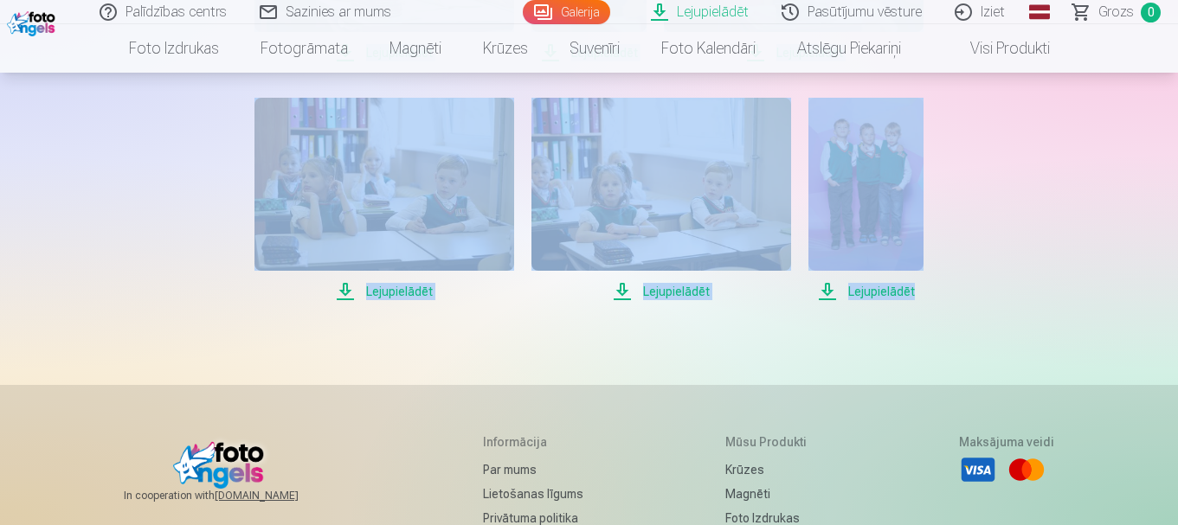
drag, startPoint x: 182, startPoint y: 168, endPoint x: 918, endPoint y: 324, distance: 752.7
click at [878, 292] on span "Lejupielādēt" at bounding box center [865, 291] width 115 height 21
click at [697, 291] on span "Lejupielādēt" at bounding box center [661, 291] width 260 height 21
click at [402, 292] on span "Lejupielādēt" at bounding box center [384, 291] width 260 height 21
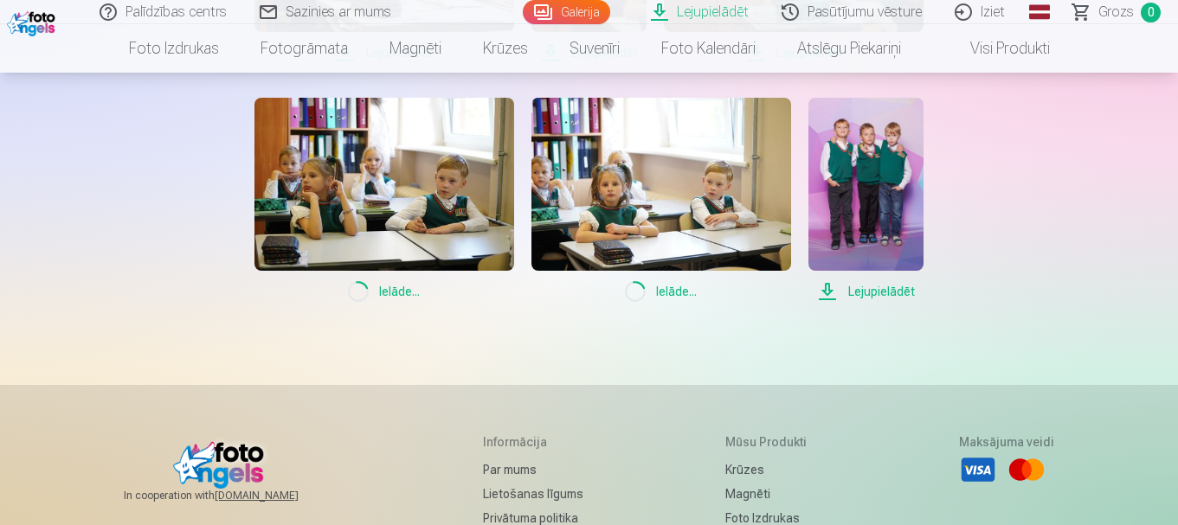
scroll to position [1121, 0]
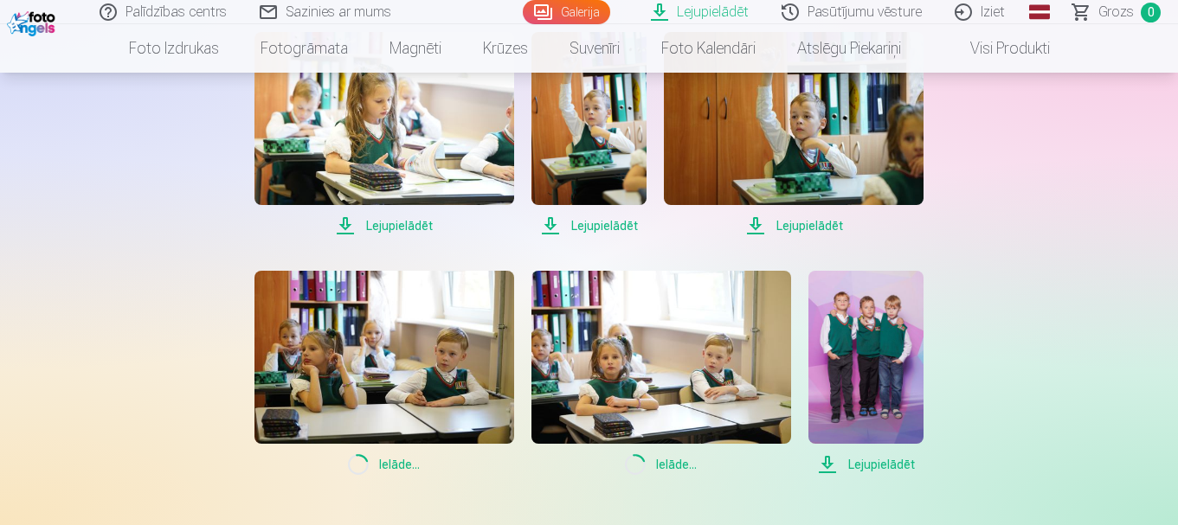
click at [792, 223] on span "Lejupielādēt" at bounding box center [794, 225] width 260 height 21
click at [594, 225] on span "Lejupielādēt" at bounding box center [588, 225] width 115 height 21
click at [409, 223] on span "Lejupielādēt" at bounding box center [384, 225] width 260 height 21
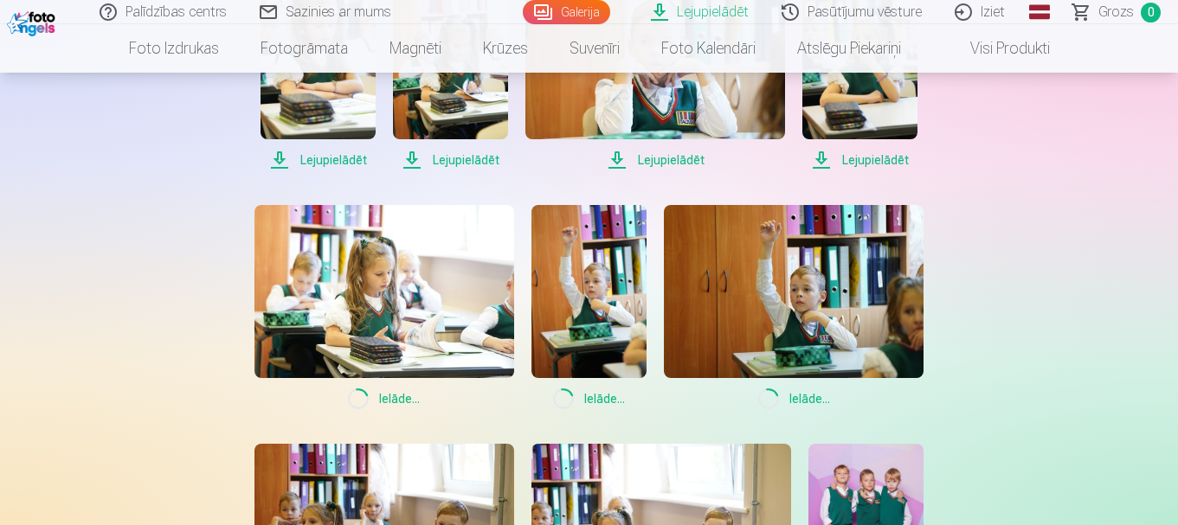
click at [886, 161] on span "Lejupielādēt" at bounding box center [859, 160] width 115 height 21
click at [672, 161] on span "Lejupielādēt" at bounding box center [655, 160] width 260 height 21
click at [472, 158] on span "Lejupielādēt" at bounding box center [450, 160] width 115 height 21
click at [337, 158] on span "Lejupielādēt" at bounding box center [317, 160] width 115 height 21
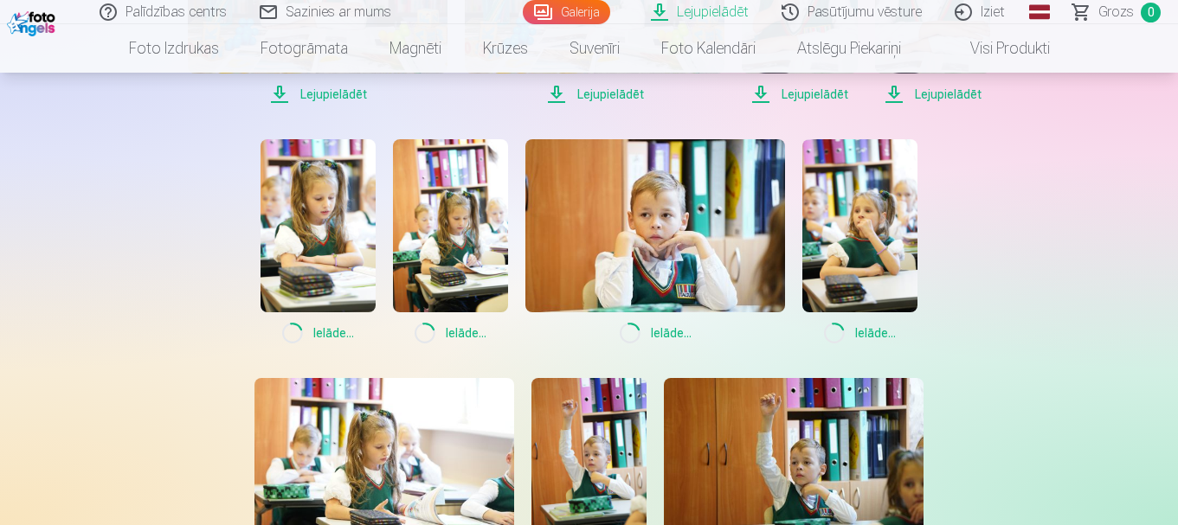
scroll to position [601, 0]
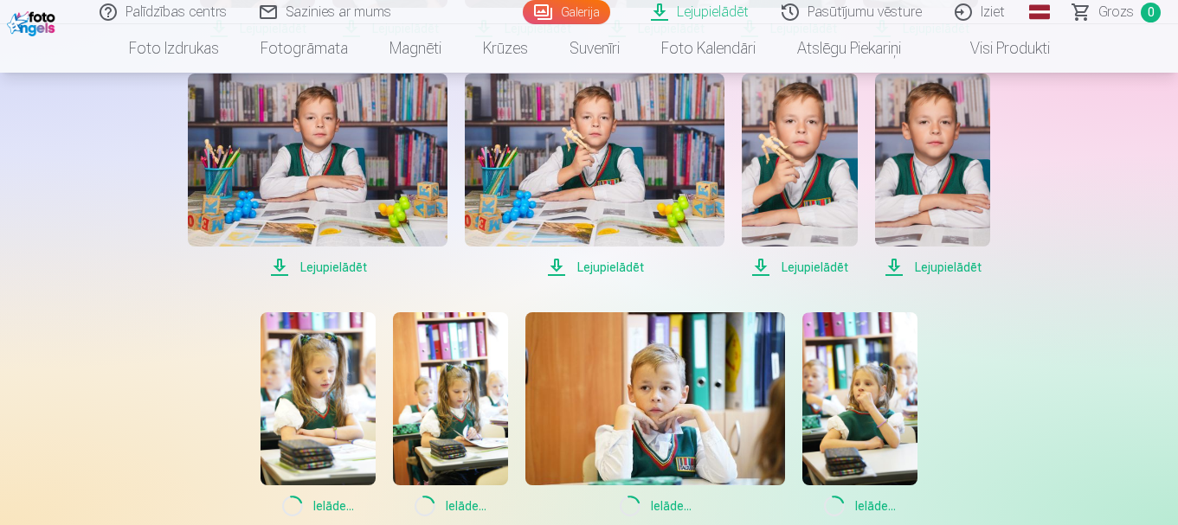
click at [958, 266] on span "Lejupielādēt" at bounding box center [932, 267] width 115 height 21
click at [822, 264] on span "Lejupielādēt" at bounding box center [799, 267] width 115 height 21
click at [616, 266] on span "Lejupielādēt" at bounding box center [595, 267] width 260 height 21
click at [344, 267] on span "Lejupielādēt" at bounding box center [318, 267] width 260 height 21
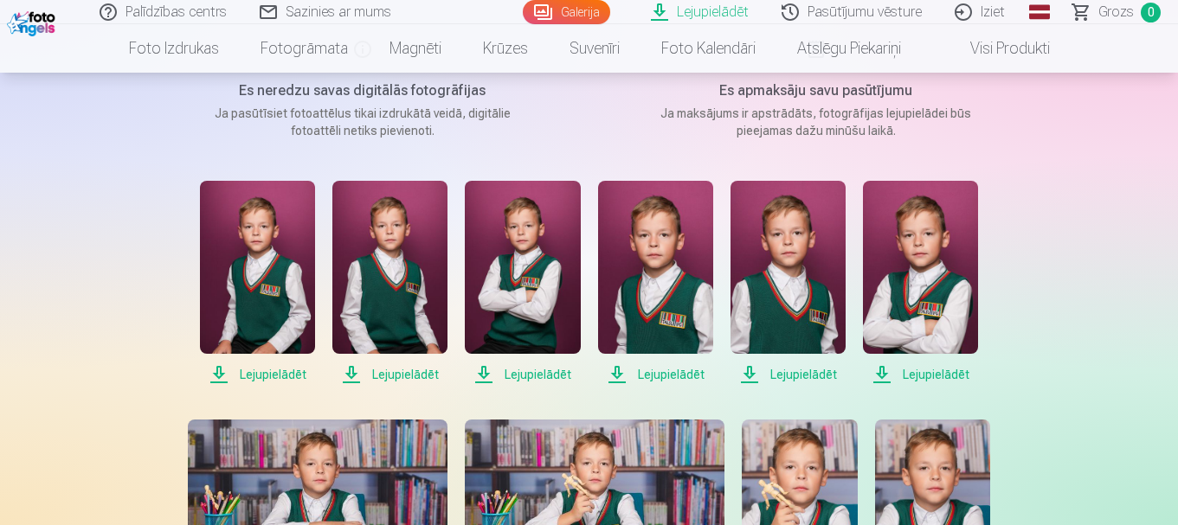
drag, startPoint x: 945, startPoint y: 374, endPoint x: 932, endPoint y: 377, distance: 13.4
click at [944, 374] on span "Lejupielādēt" at bounding box center [920, 374] width 115 height 21
click at [818, 374] on span "Lejupielādēt" at bounding box center [787, 374] width 115 height 21
drag, startPoint x: 689, startPoint y: 371, endPoint x: 671, endPoint y: 370, distance: 18.2
click at [688, 371] on span "Lejupielādēt" at bounding box center [655, 374] width 115 height 21
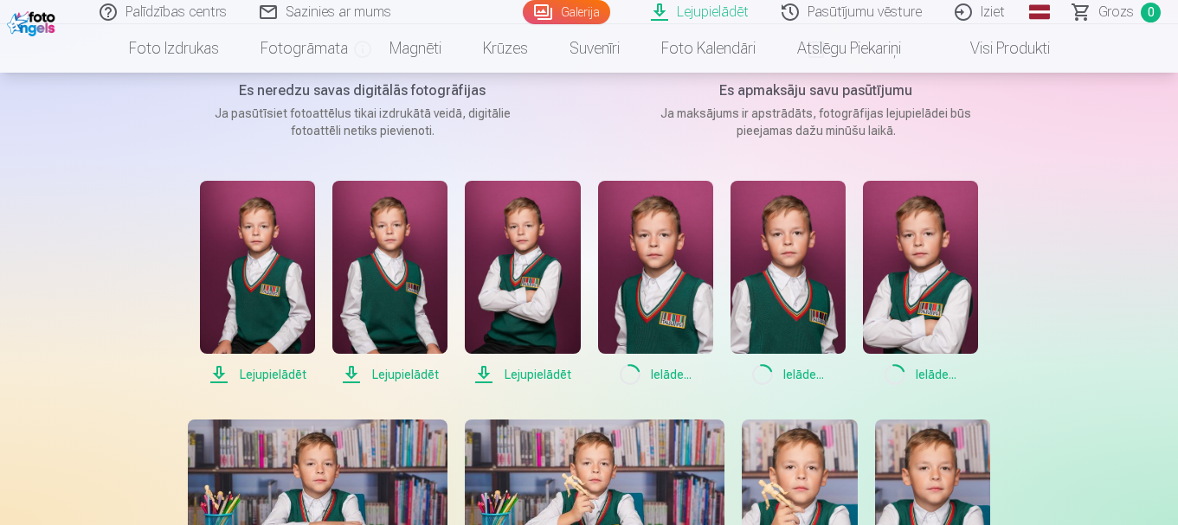
click at [543, 379] on span "Lejupielādēt" at bounding box center [522, 374] width 115 height 21
click at [408, 374] on span "Lejupielādēt" at bounding box center [389, 374] width 115 height 21
click at [287, 370] on span "Lejupielādēt" at bounding box center [257, 374] width 115 height 21
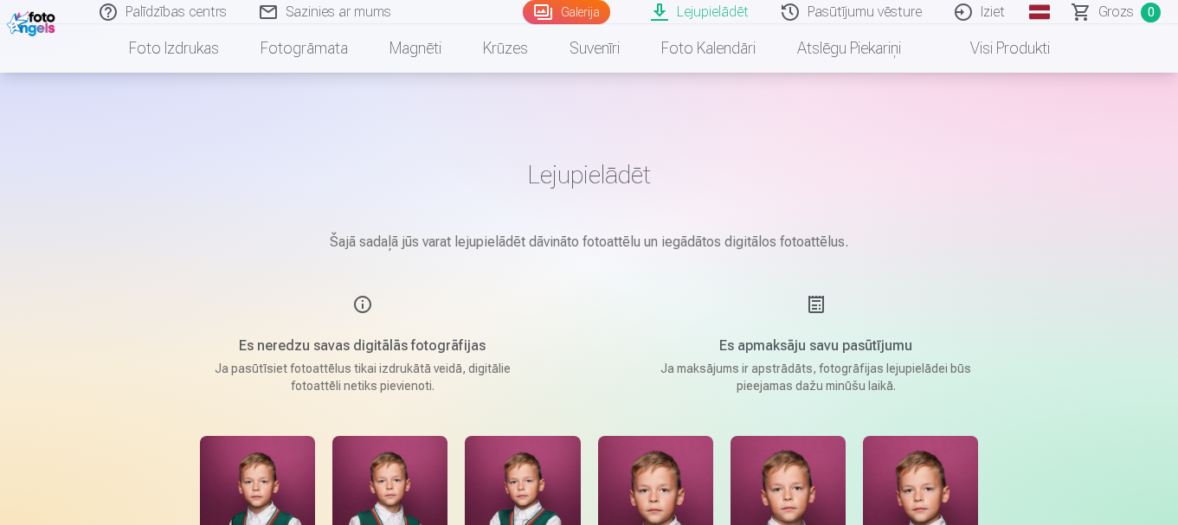
scroll to position [260, 0]
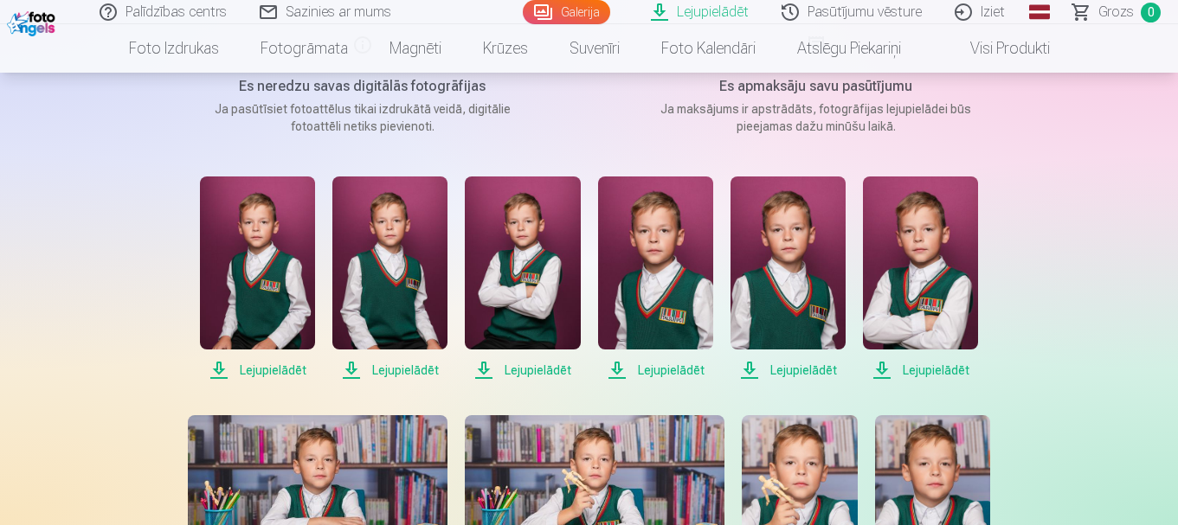
click at [248, 372] on span "Lejupielādēt" at bounding box center [257, 370] width 115 height 21
click at [403, 377] on span "Lejupielādēt" at bounding box center [389, 370] width 115 height 21
click at [505, 369] on span "Lejupielādēt" at bounding box center [522, 370] width 115 height 21
click at [678, 367] on span "Lejupielādēt" at bounding box center [655, 370] width 115 height 21
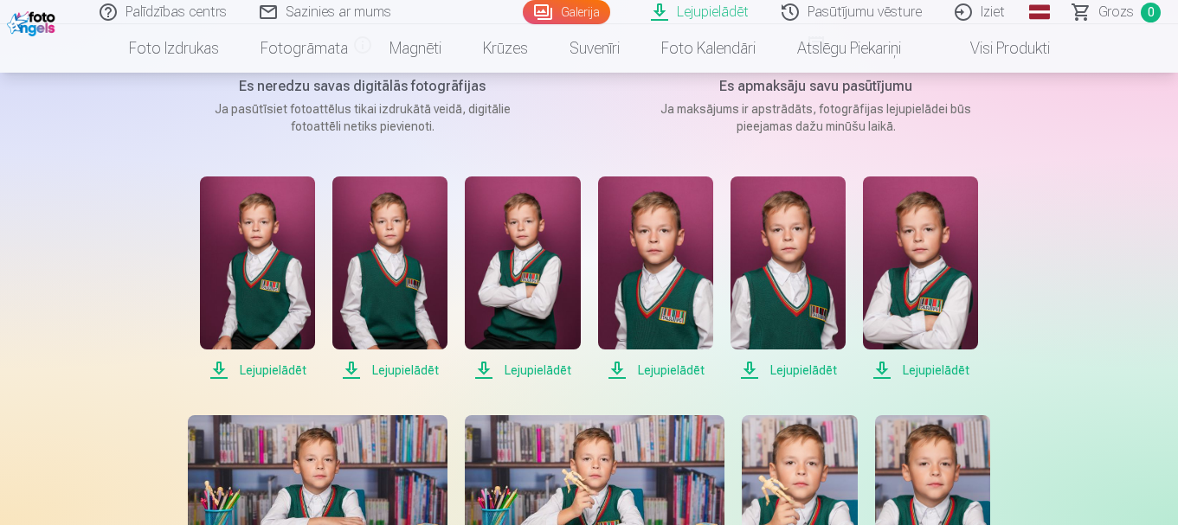
click at [921, 370] on span "Lejupielādēt" at bounding box center [920, 370] width 115 height 21
drag, startPoint x: 921, startPoint y: 370, endPoint x: 1063, endPoint y: 410, distance: 147.4
click at [932, 370] on span "Lejupielādēt" at bounding box center [920, 370] width 115 height 21
click at [258, 263] on img at bounding box center [257, 263] width 115 height 173
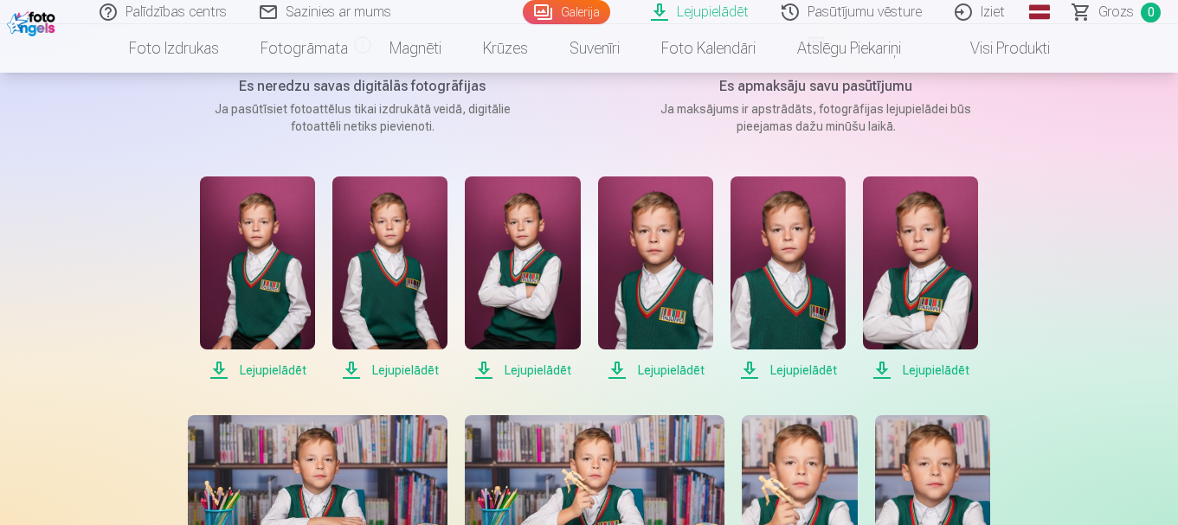
click at [402, 304] on img at bounding box center [389, 263] width 115 height 173
drag, startPoint x: 402, startPoint y: 303, endPoint x: 108, endPoint y: 260, distance: 297.4
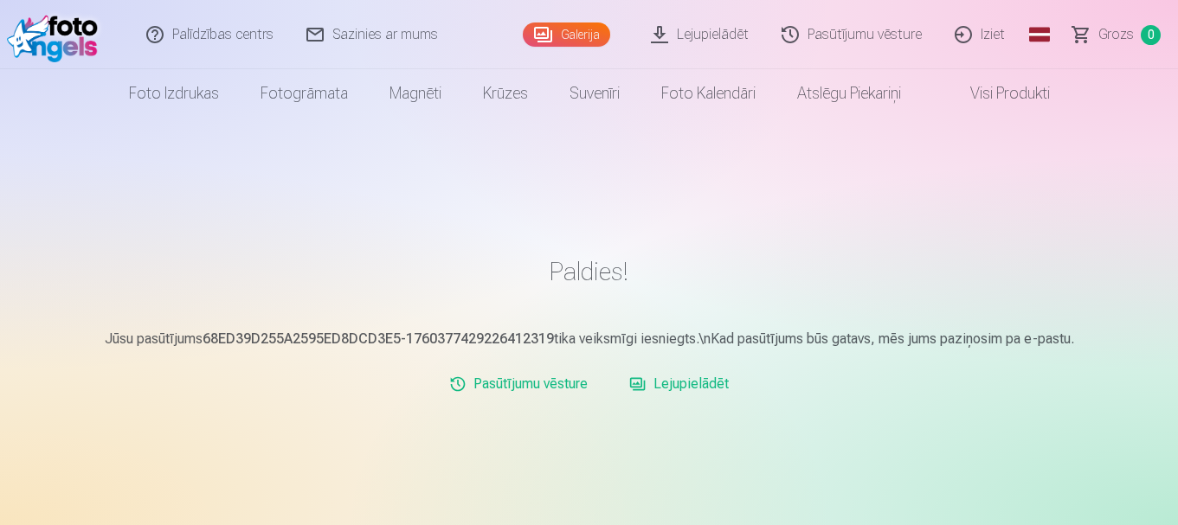
click at [682, 388] on link "Lejupielādēt" at bounding box center [678, 384] width 113 height 35
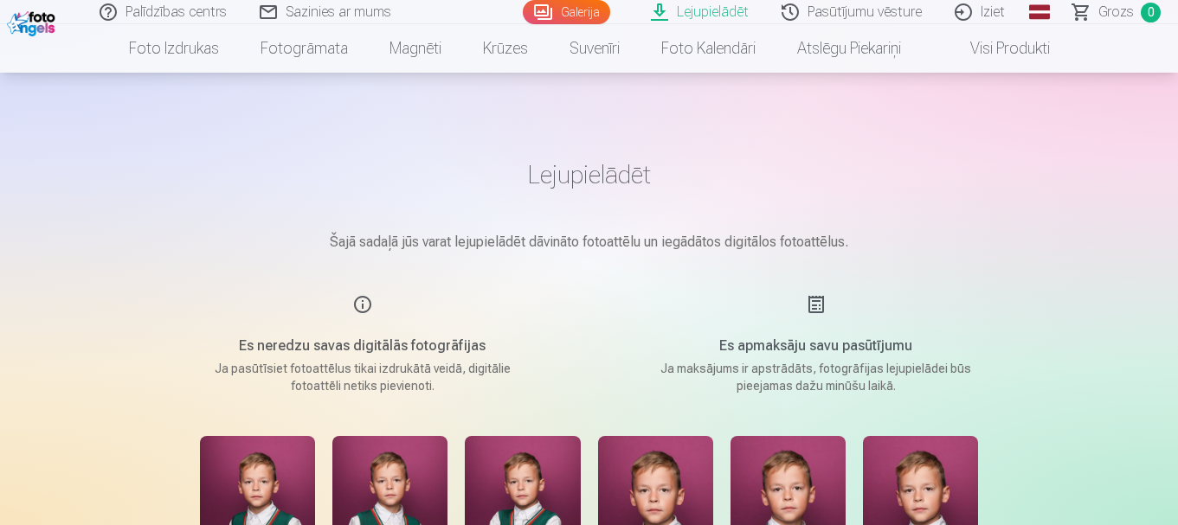
scroll to position [346, 0]
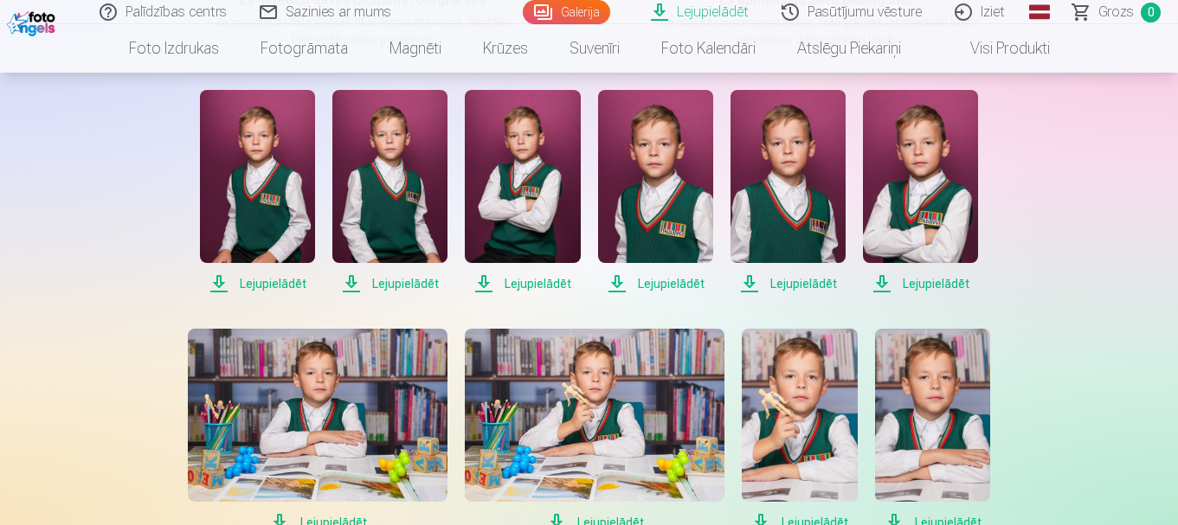
click at [270, 283] on span "Lejupielādēt" at bounding box center [257, 283] width 115 height 21
click at [392, 284] on span "Lejupielādēt" at bounding box center [389, 283] width 115 height 21
click at [544, 283] on span "Lejupielādēt" at bounding box center [522, 283] width 115 height 21
click at [650, 281] on span "Lejupielādēt" at bounding box center [655, 283] width 115 height 21
click at [780, 281] on span "Lejupielādēt" at bounding box center [787, 283] width 115 height 21
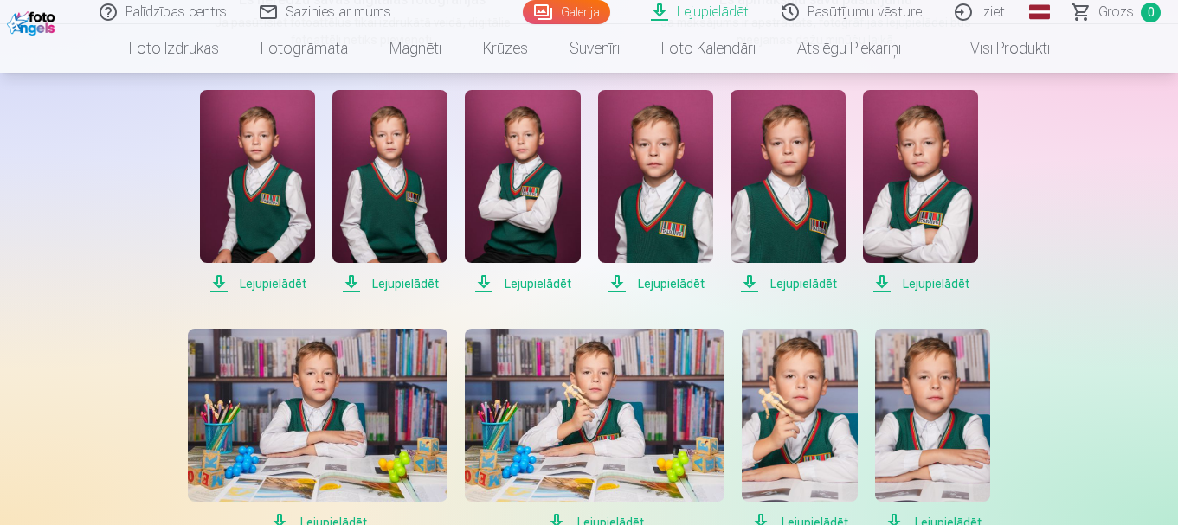
click at [883, 280] on span "Lejupielādēt" at bounding box center [920, 283] width 115 height 21
click at [917, 284] on span "Lejupielādēt" at bounding box center [920, 283] width 115 height 21
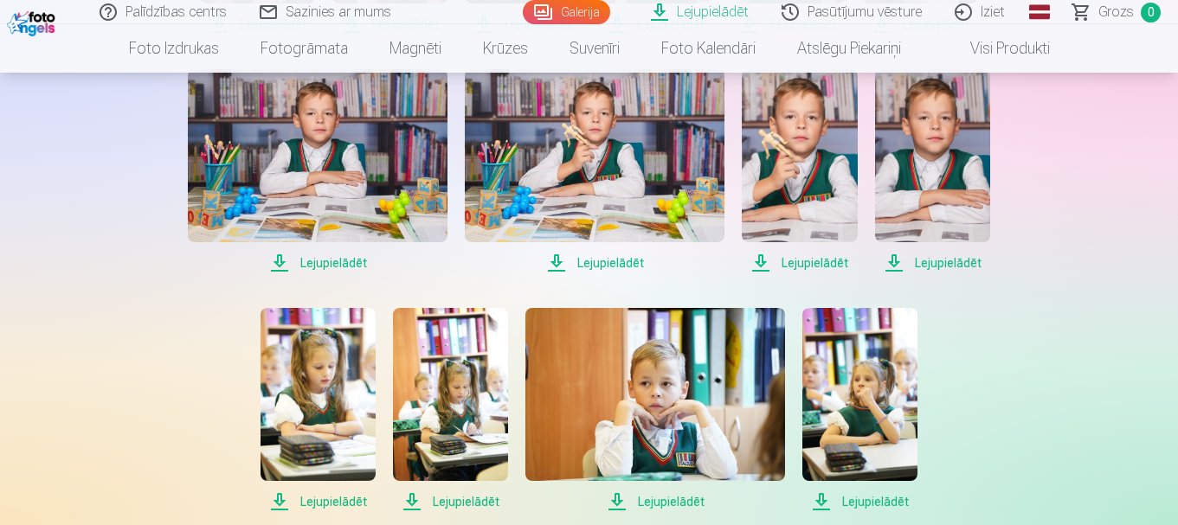
click at [935, 262] on span "Lejupielādēt" at bounding box center [932, 263] width 115 height 21
click at [820, 264] on span "Lejupielādēt" at bounding box center [799, 263] width 115 height 21
click at [759, 263] on span "Lejupielādēt" at bounding box center [799, 263] width 115 height 21
click at [343, 264] on span "Lejupielādēt" at bounding box center [318, 263] width 260 height 21
click at [591, 262] on span "Lejupielādēt" at bounding box center [595, 263] width 260 height 21
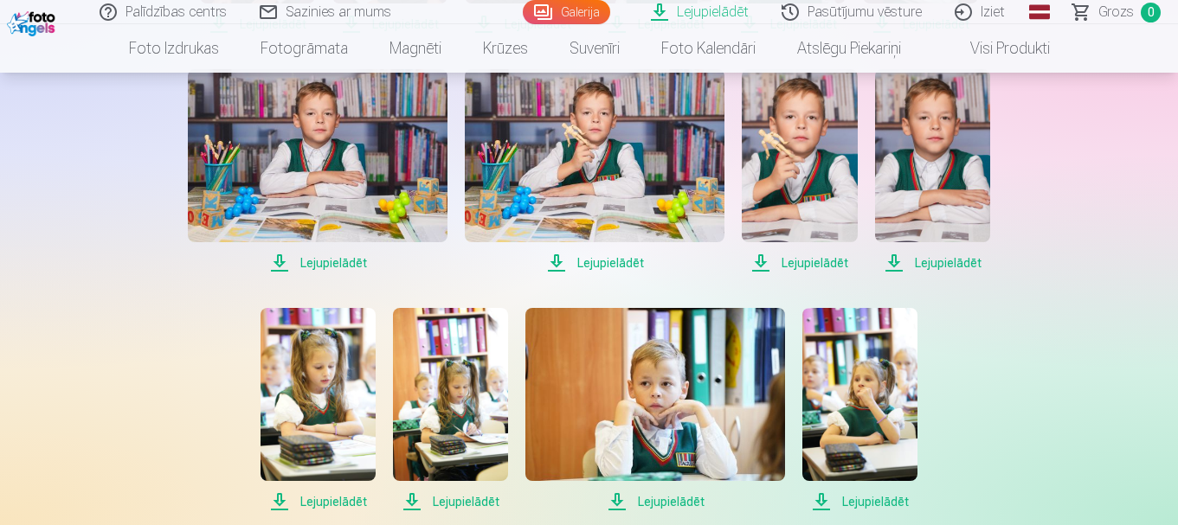
drag, startPoint x: 786, startPoint y: 262, endPoint x: 804, endPoint y: 267, distance: 18.7
click at [787, 263] on span "Lejupielādēt" at bounding box center [799, 263] width 115 height 21
click at [922, 267] on span "Lejupielādēt" at bounding box center [932, 263] width 115 height 21
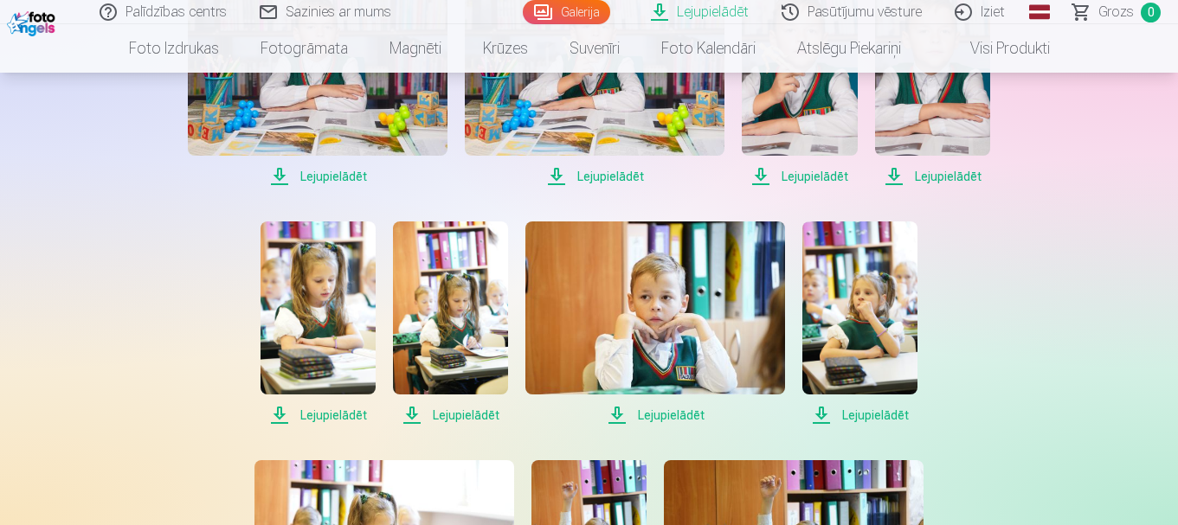
click at [871, 414] on span "Lejupielādēt" at bounding box center [859, 415] width 115 height 21
click at [664, 415] on span "Lejupielādēt" at bounding box center [655, 415] width 260 height 21
click at [436, 413] on span "Lejupielādēt" at bounding box center [450, 415] width 115 height 21
click at [332, 414] on span "Lejupielādēt" at bounding box center [317, 415] width 115 height 21
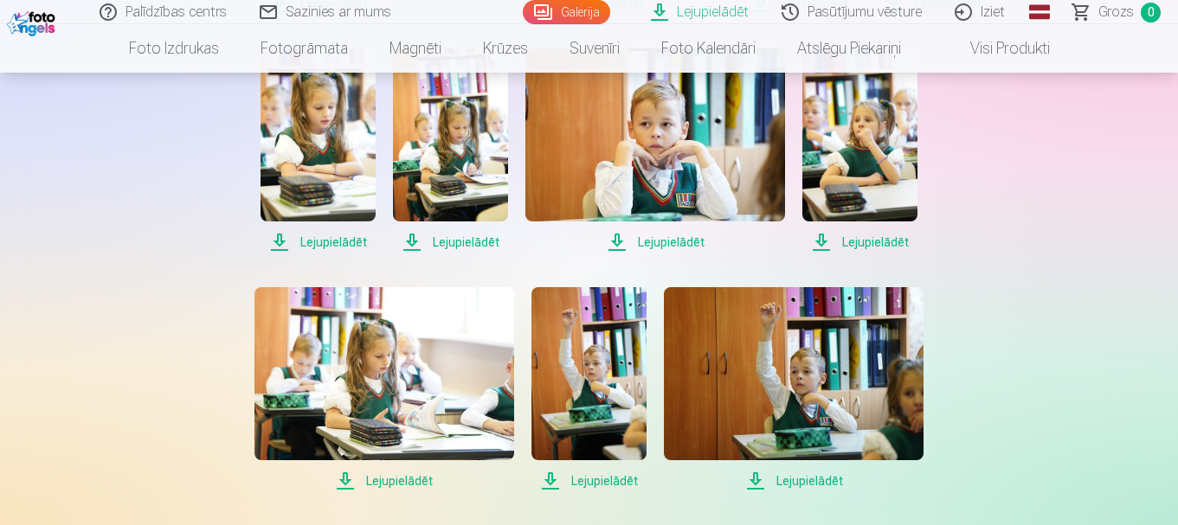
drag, startPoint x: 392, startPoint y: 482, endPoint x: 502, endPoint y: 486, distance: 110.0
click at [395, 482] on span "Lejupielādēt" at bounding box center [384, 481] width 260 height 21
click at [588, 481] on span "Lejupielādēt" at bounding box center [588, 481] width 115 height 21
click at [795, 476] on span "Lejupielādēt" at bounding box center [794, 481] width 260 height 21
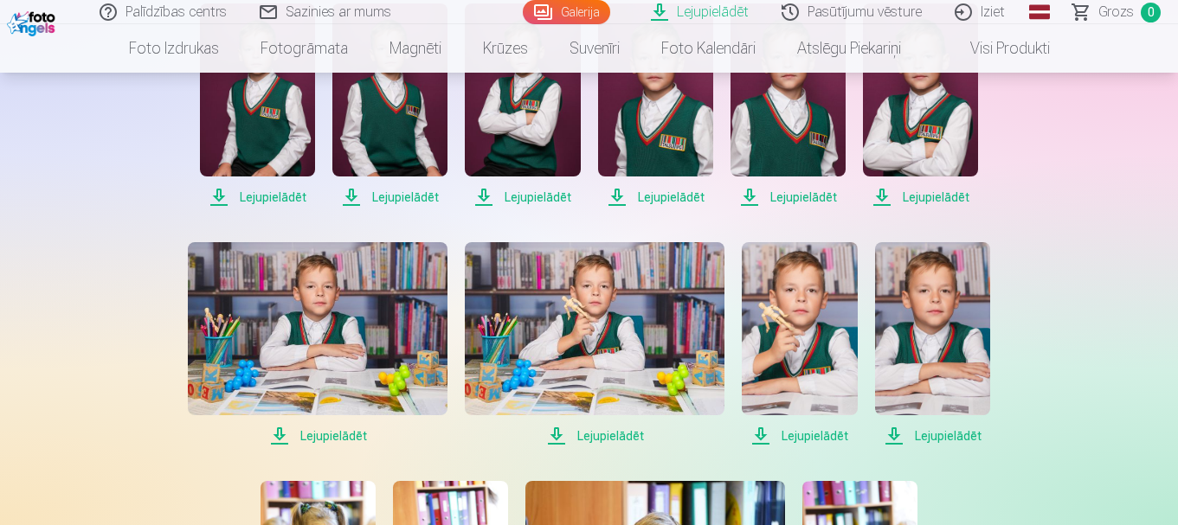
scroll to position [346, 0]
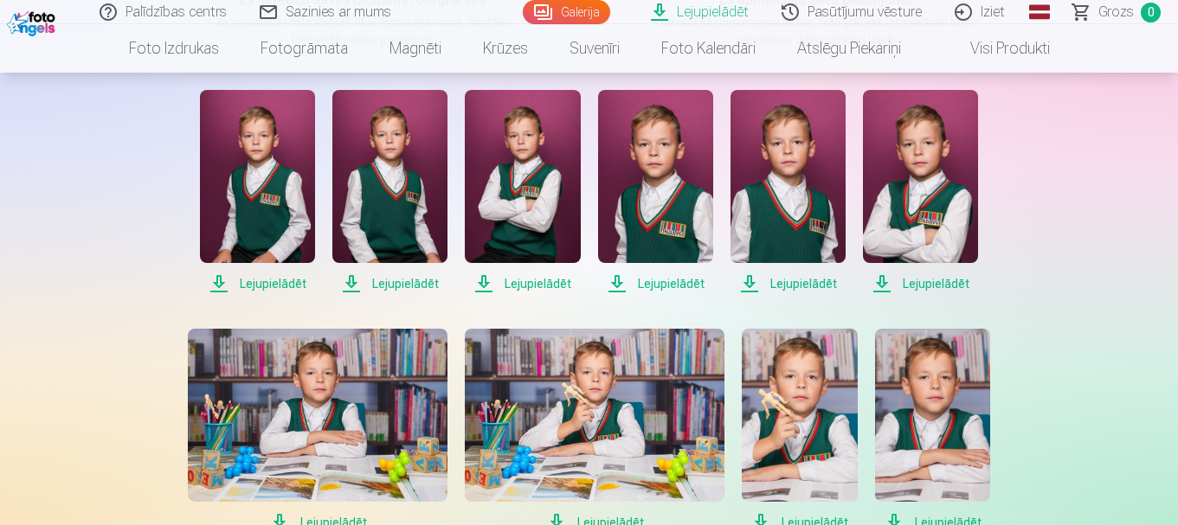
click at [926, 284] on span "Lejupielādēt" at bounding box center [920, 283] width 115 height 21
click at [805, 282] on span "Lejupielādēt" at bounding box center [787, 283] width 115 height 21
click at [664, 283] on span "Lejupielādēt" at bounding box center [655, 283] width 115 height 21
click at [538, 283] on span "Lejupielādēt" at bounding box center [522, 283] width 115 height 21
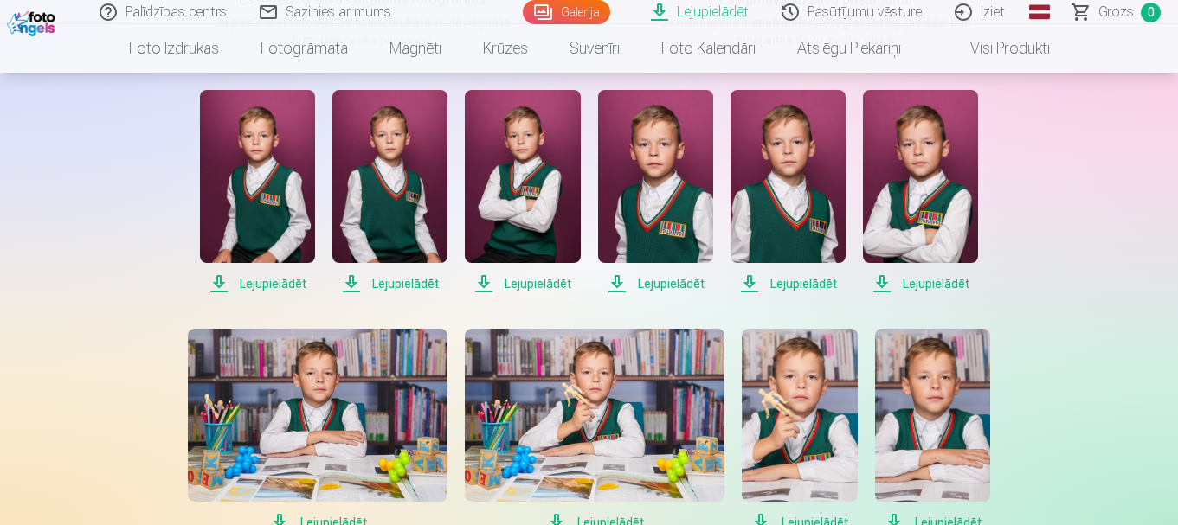
click at [421, 283] on span "Lejupielādēt" at bounding box center [389, 283] width 115 height 21
click at [255, 281] on span "Lejupielādēt" at bounding box center [257, 283] width 115 height 21
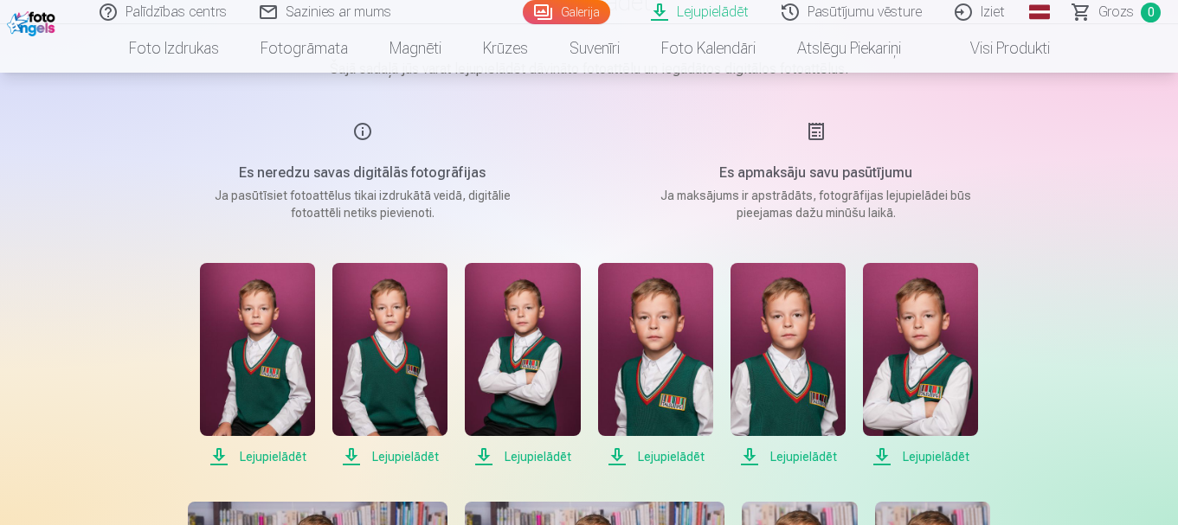
scroll to position [87, 0]
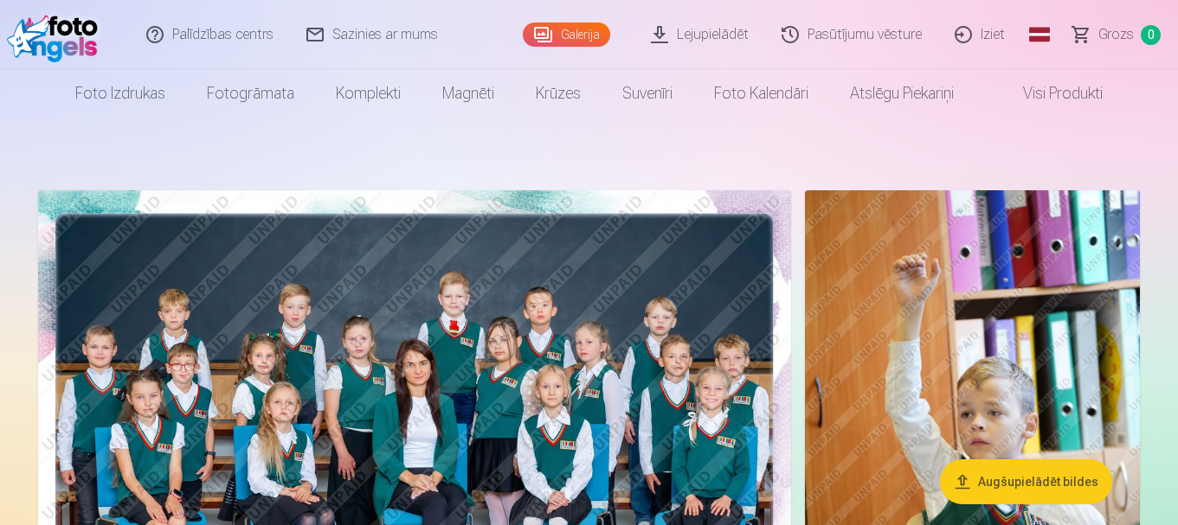
click at [991, 40] on link "Iziet" at bounding box center [980, 34] width 83 height 69
